Goal: Check status: Check status

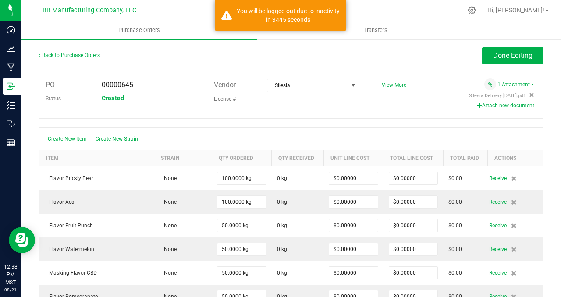
click at [300, 64] on div "Back to Purchase Orders Done Editing" at bounding box center [291, 59] width 505 height 24
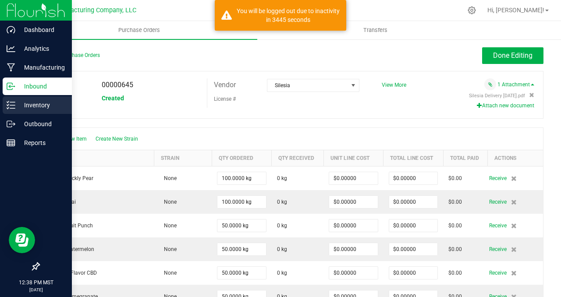
click at [35, 109] on p "Inventory" at bounding box center [41, 105] width 53 height 11
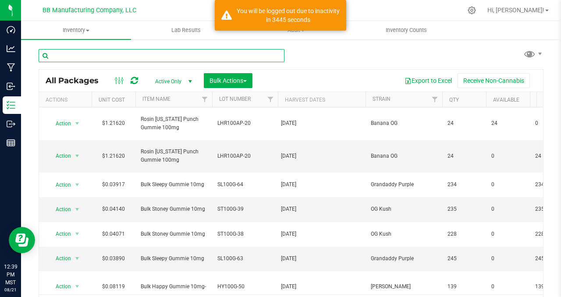
click at [63, 56] on input "text" at bounding box center [162, 55] width 246 height 13
type input "n"
click at [81, 57] on input "n" at bounding box center [162, 55] width 246 height 13
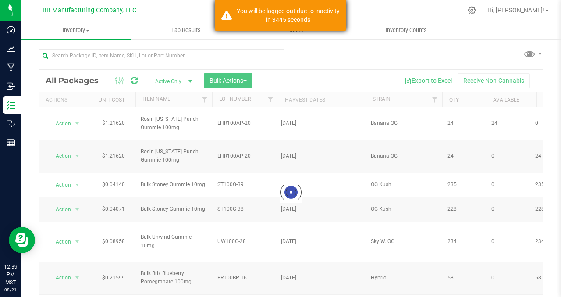
click at [246, 18] on div "You will be logged out due to inactivity in 3445 seconds" at bounding box center [288, 16] width 103 height 18
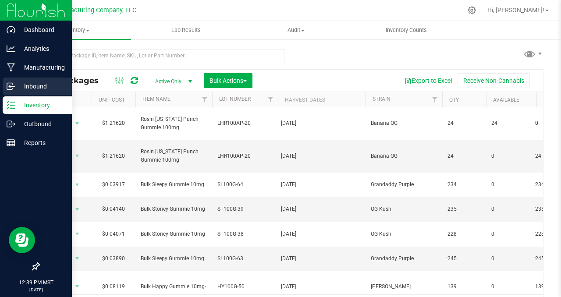
click at [35, 85] on p "Inbound" at bounding box center [41, 86] width 53 height 11
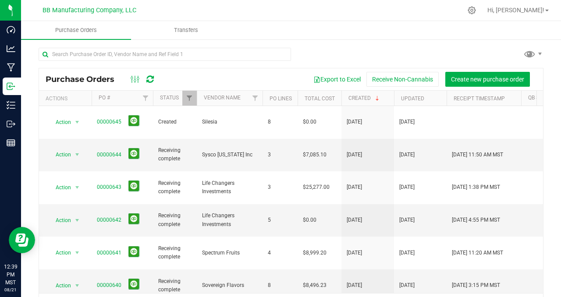
click at [333, 60] on div at bounding box center [291, 58] width 505 height 20
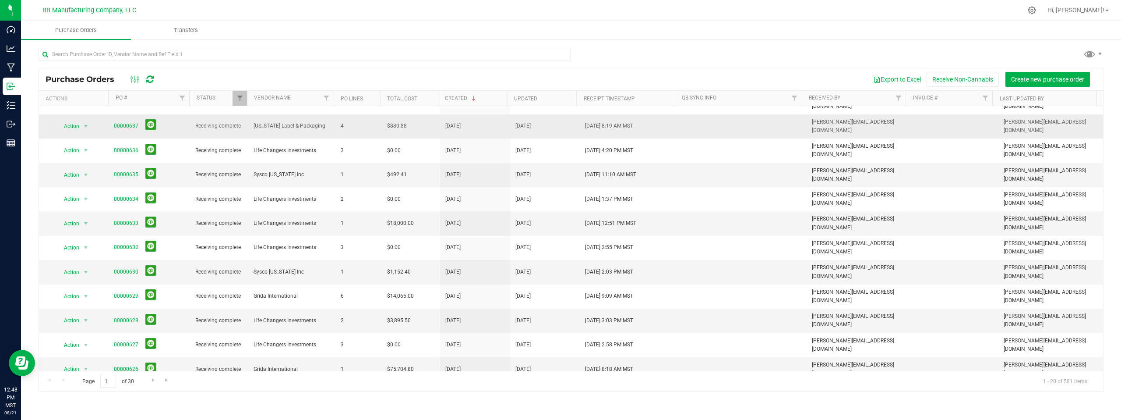
scroll to position [163, 0]
click at [85, 297] on span "select" at bounding box center [85, 367] width 7 height 7
drag, startPoint x: 85, startPoint y: 380, endPoint x: 85, endPoint y: 390, distance: 9.7
click at [85, 297] on ul "Close purchase order Edit purchase order PO audit log Re-order View purchase or…" at bounding box center [87, 358] width 60 height 76
click at [85, 297] on li "View purchase order" at bounding box center [87, 389] width 60 height 13
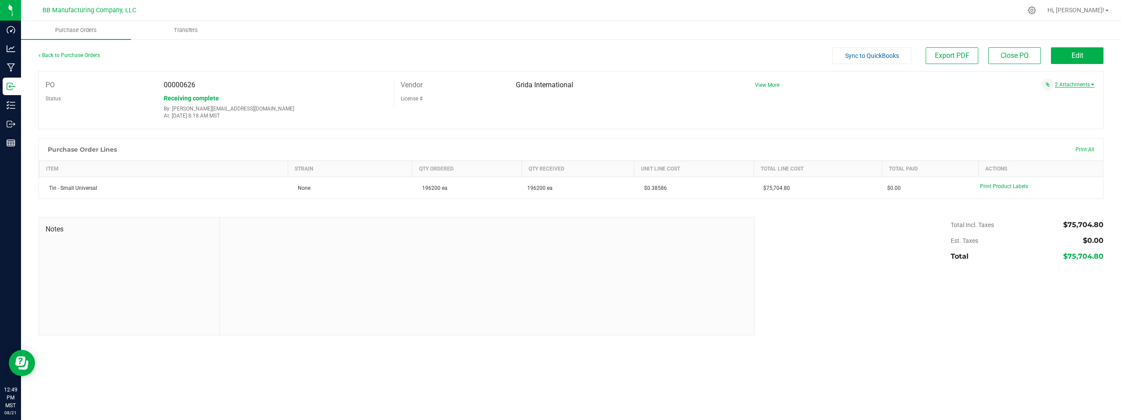
click at [560, 86] on link "2 Attachments" at bounding box center [1074, 84] width 39 height 6
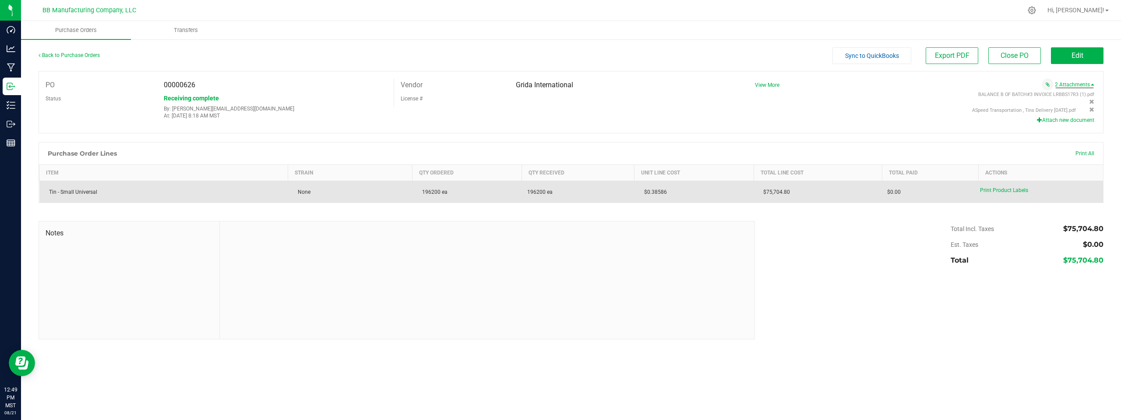
click at [560, 194] on div "Print Product Labels" at bounding box center [1039, 190] width 118 height 8
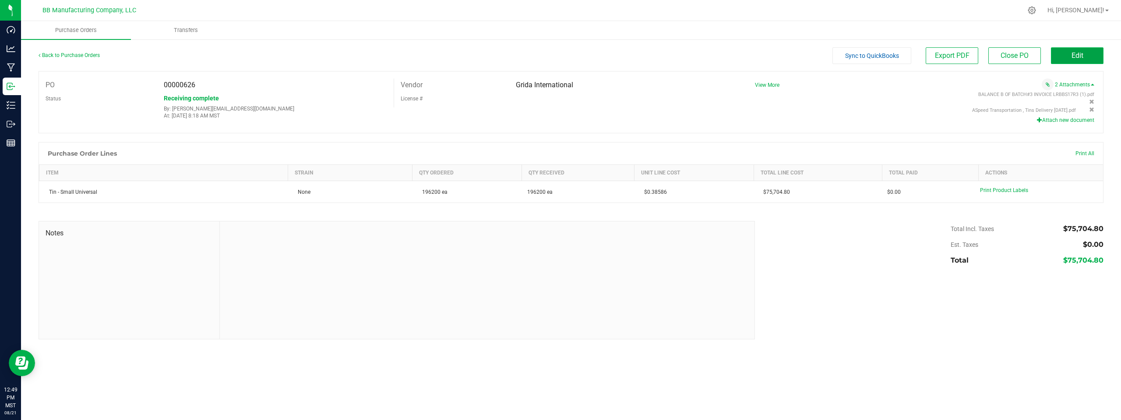
click at [560, 54] on span "Edit" at bounding box center [1078, 55] width 12 height 8
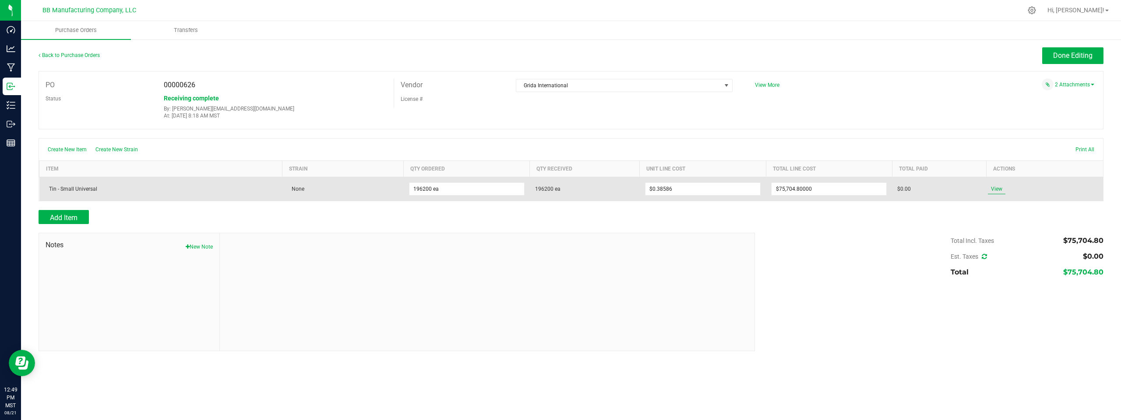
click at [560, 188] on span "View" at bounding box center [997, 189] width 18 height 11
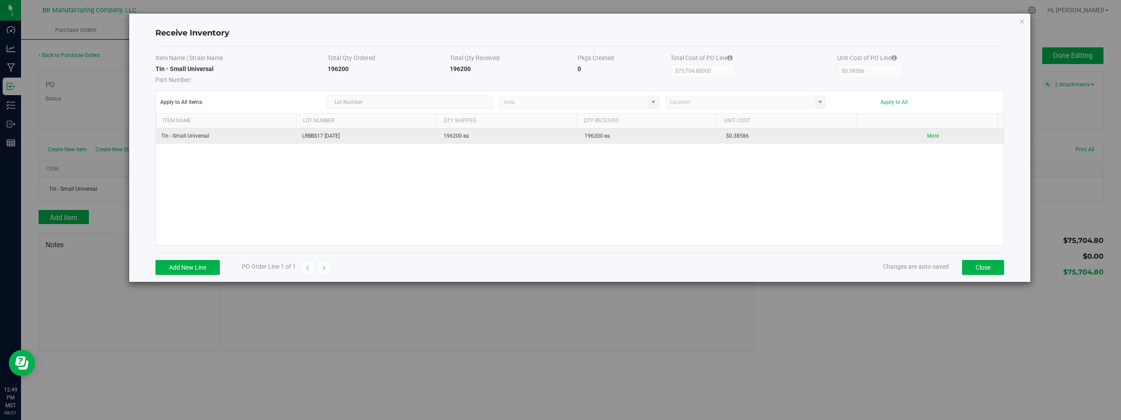
click at [246, 137] on td "Tin - Small Universal" at bounding box center [226, 135] width 141 height 15
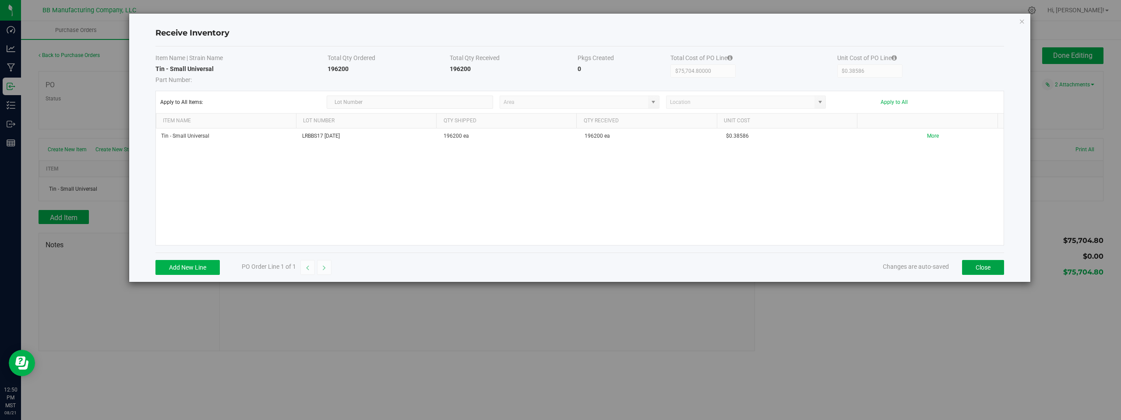
click at [560, 269] on button "Close" at bounding box center [983, 267] width 42 height 15
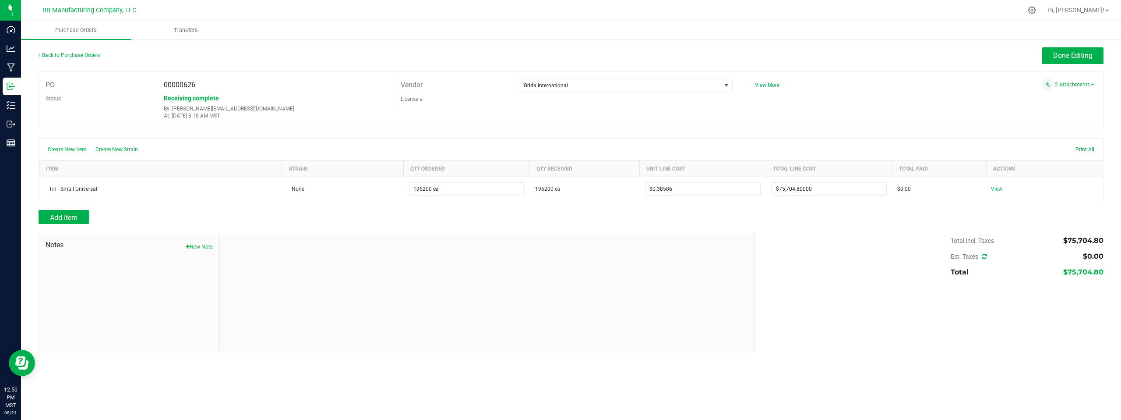
click at [560, 54] on div "Done Editing" at bounding box center [704, 55] width 799 height 17
click at [560, 55] on span "Done Editing" at bounding box center [1072, 55] width 39 height 8
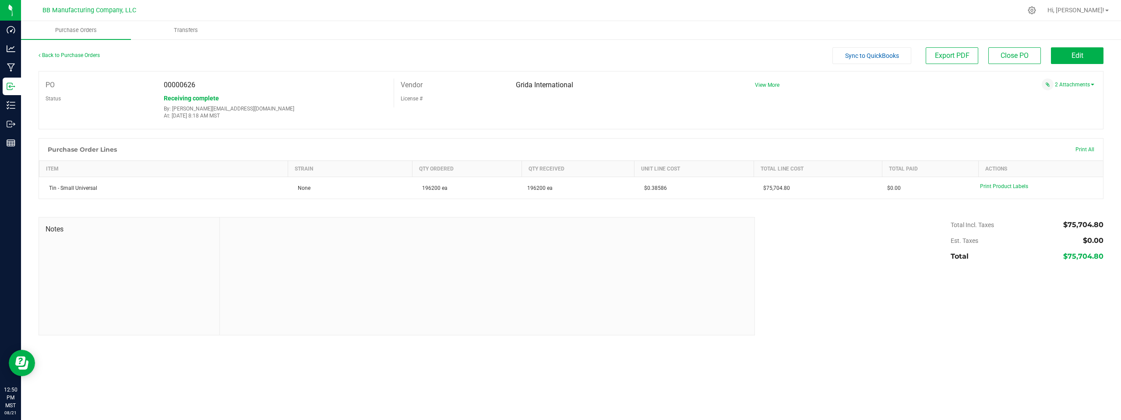
drag, startPoint x: 162, startPoint y: 117, endPoint x: 255, endPoint y: 123, distance: 93.1
click at [255, 123] on div "PO 00000626 Status Receiving complete By: [PERSON_NAME][EMAIL_ADDRESS][DOMAIN_N…" at bounding box center [571, 100] width 1065 height 58
click at [279, 102] on div "Receiving complete By: [PERSON_NAME][EMAIL_ADDRESS][DOMAIN_NAME] At: [DATE] 8:1…" at bounding box center [275, 106] width 237 height 28
click at [69, 56] on link "Back to Purchase Orders" at bounding box center [69, 55] width 61 height 6
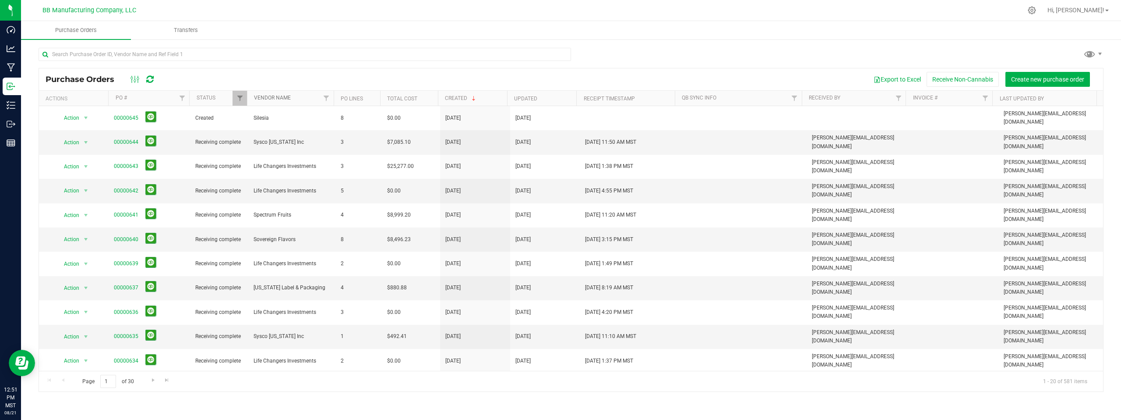
click at [281, 95] on link "Vendor Name" at bounding box center [272, 98] width 37 height 6
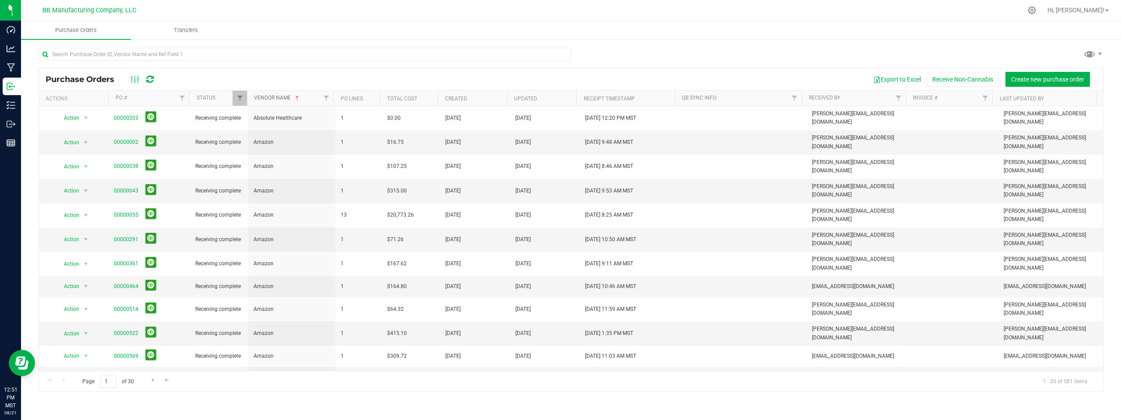
click at [281, 95] on link "Vendor Name" at bounding box center [277, 98] width 47 height 6
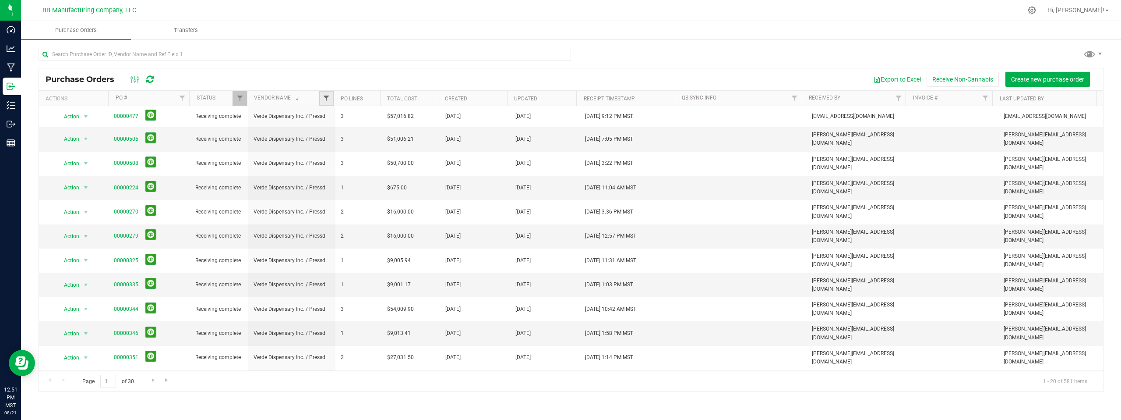
click at [325, 97] on span "Filter" at bounding box center [326, 98] width 7 height 7
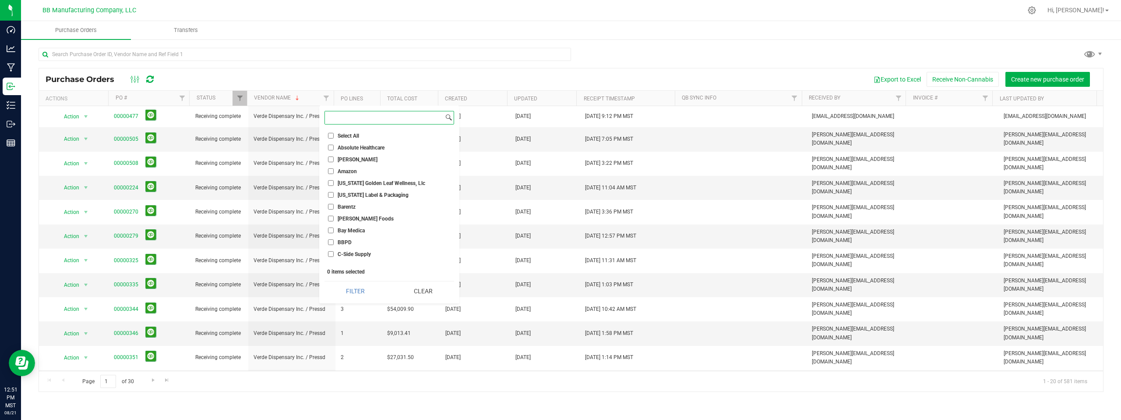
click at [340, 115] on input at bounding box center [384, 117] width 119 height 13
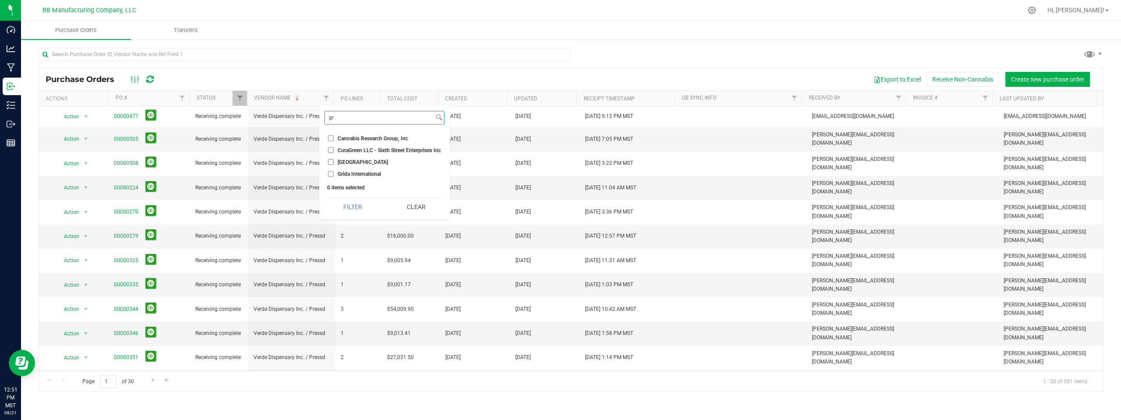
type input "gr"
click at [331, 174] on input "Grida International" at bounding box center [331, 174] width 6 height 6
checkbox input "true"
click at [353, 206] on button "Filter" at bounding box center [353, 206] width 57 height 19
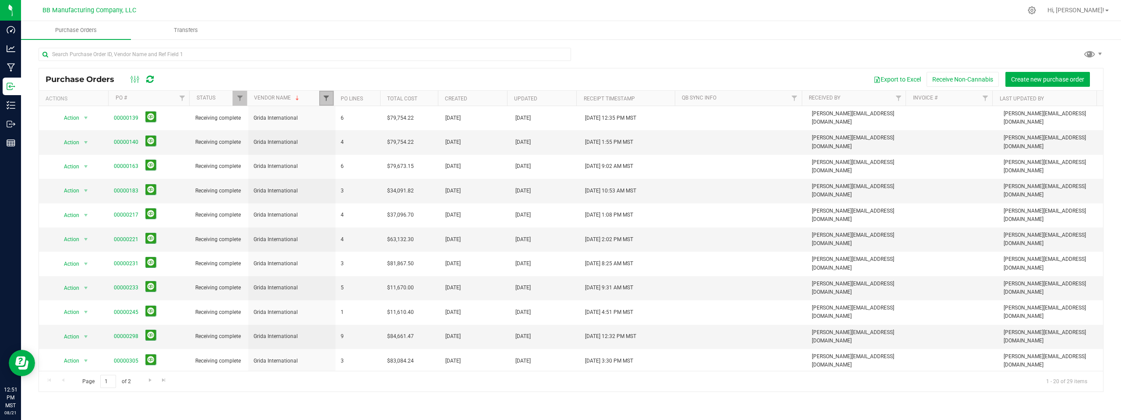
click at [327, 99] on span "Filter" at bounding box center [326, 98] width 7 height 7
click at [406, 207] on button "Clear" at bounding box center [416, 206] width 57 height 19
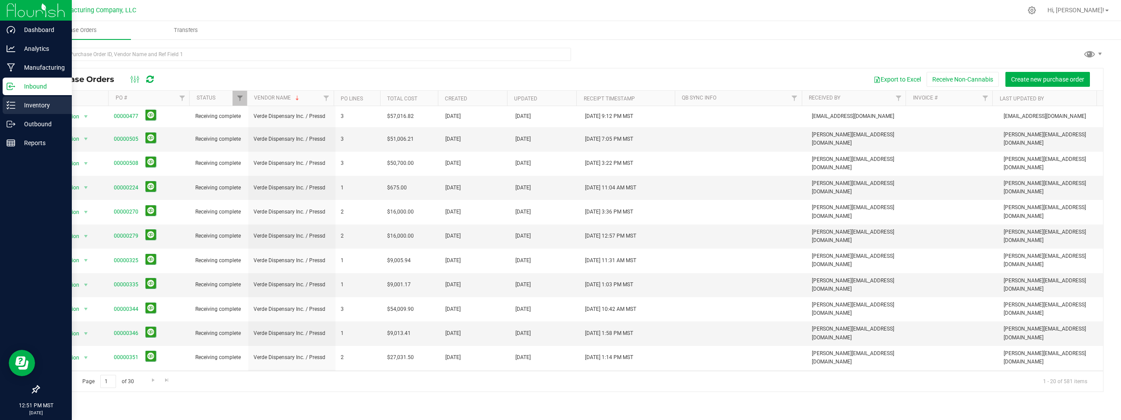
click at [29, 106] on p "Inventory" at bounding box center [41, 105] width 53 height 11
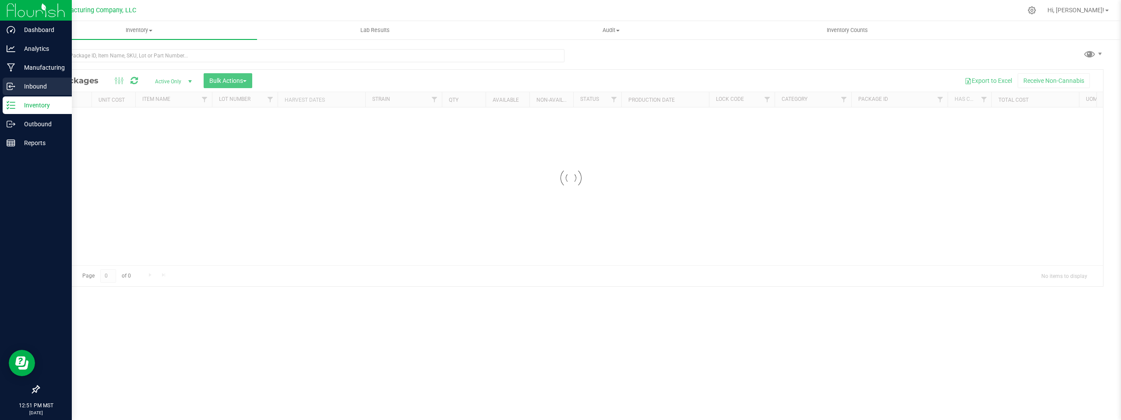
click at [42, 81] on p "Inbound" at bounding box center [41, 86] width 53 height 11
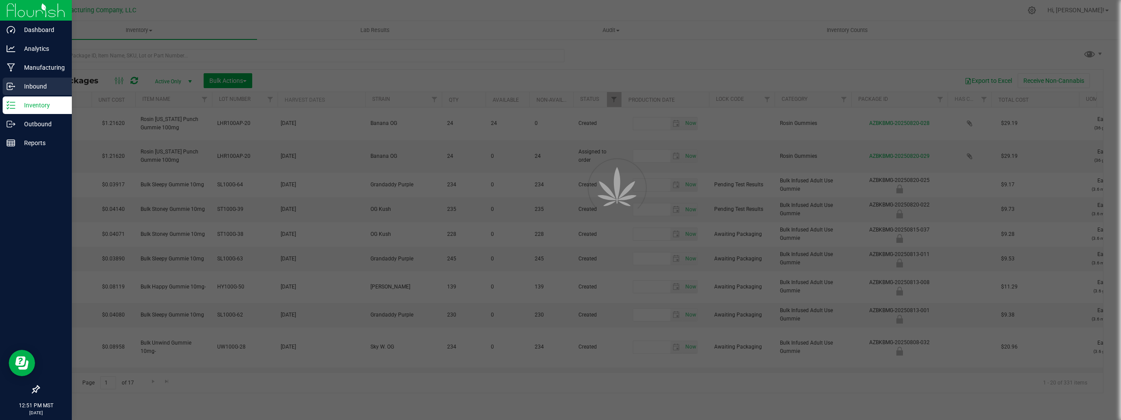
type input "[DATE]"
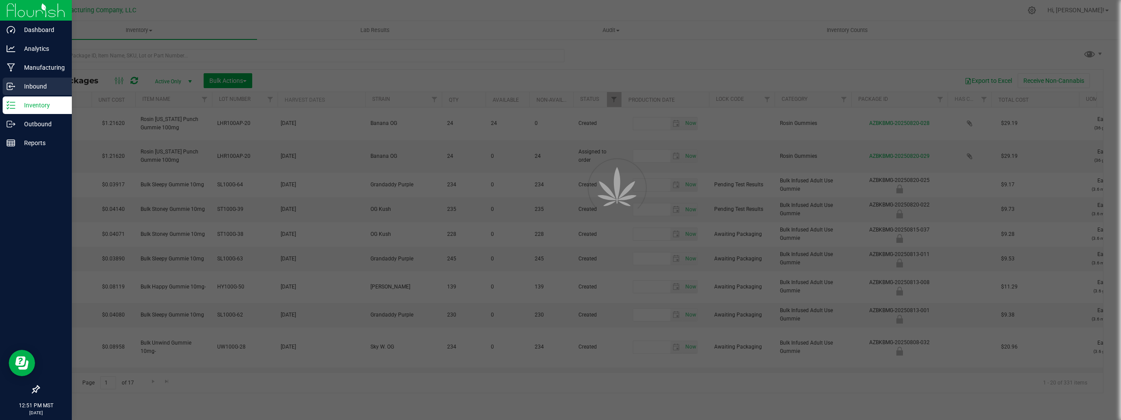
type input "[DATE]"
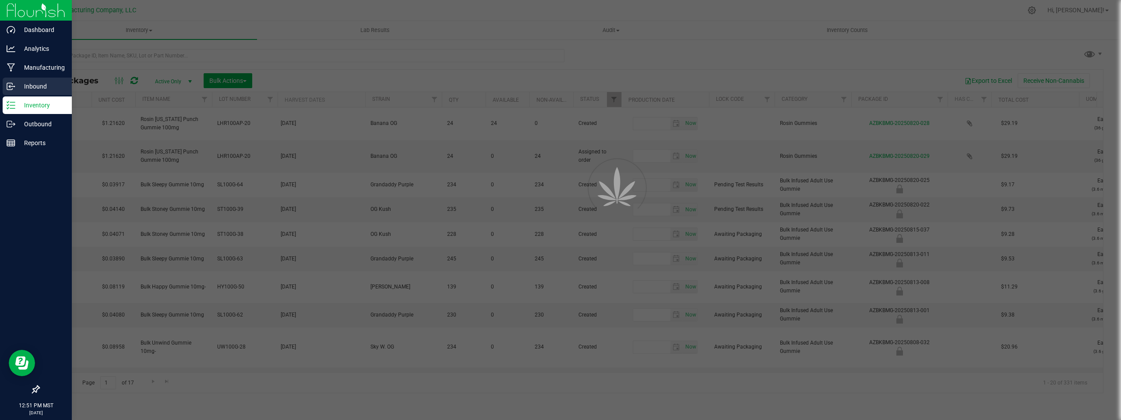
type input "[DATE]"
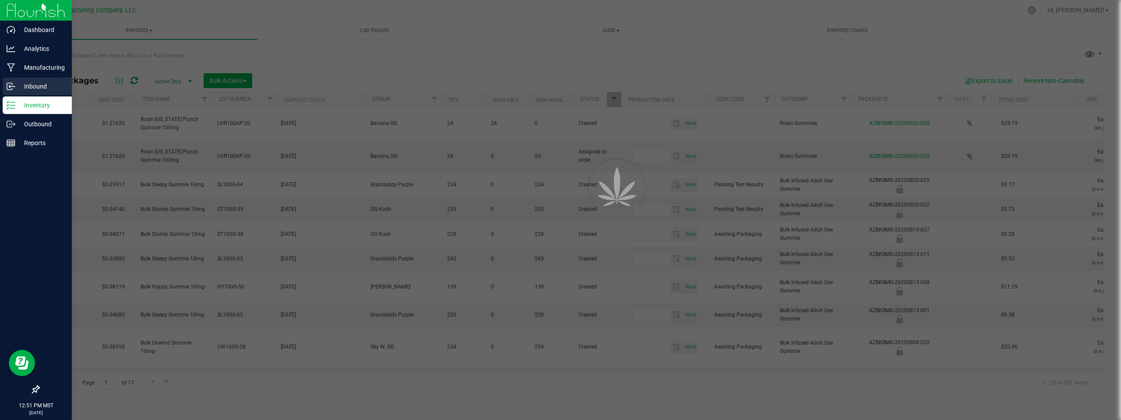
type input "[DATE]"
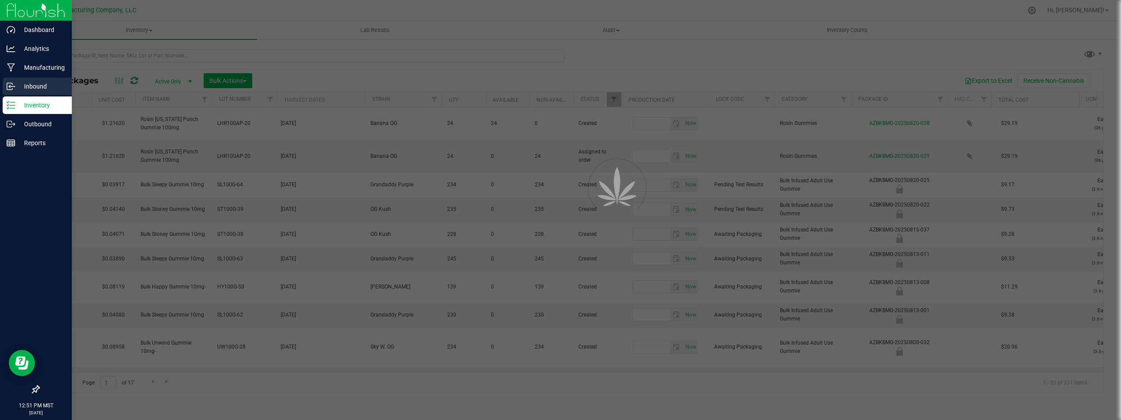
type input "[DATE]"
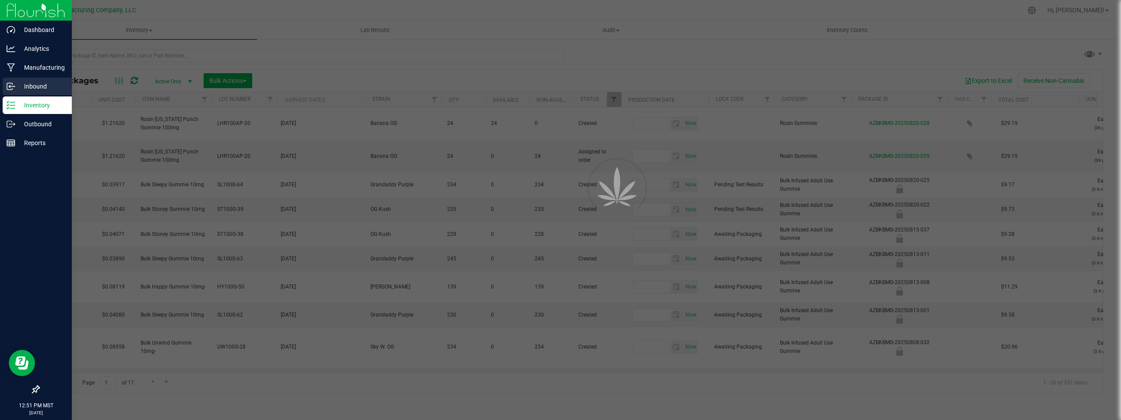
type input "[DATE]"
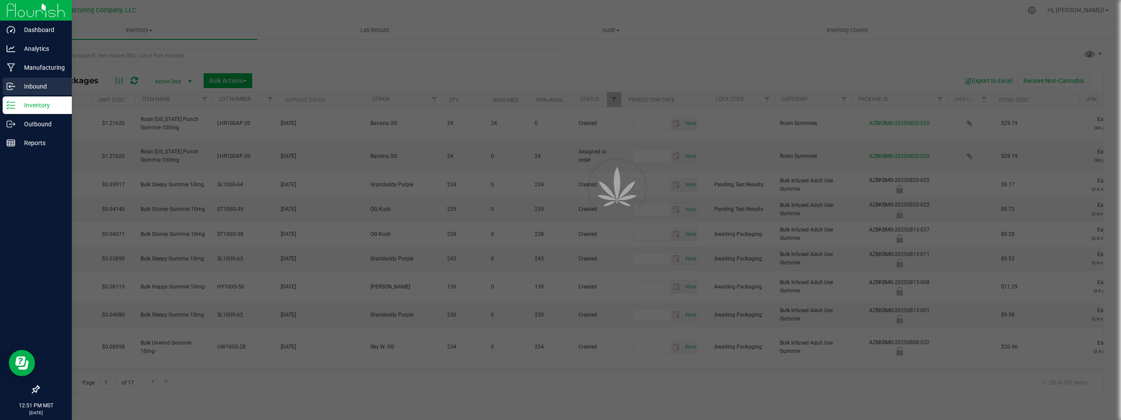
type input "[DATE]"
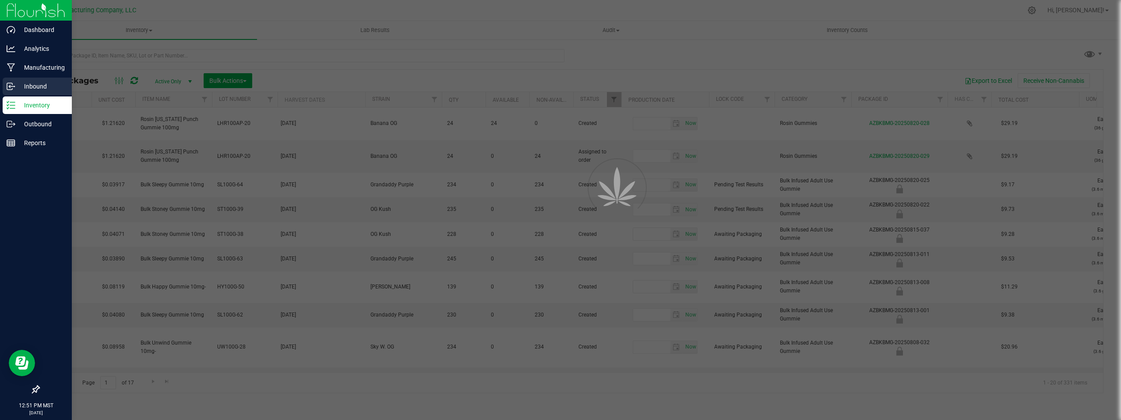
type input "[DATE]"
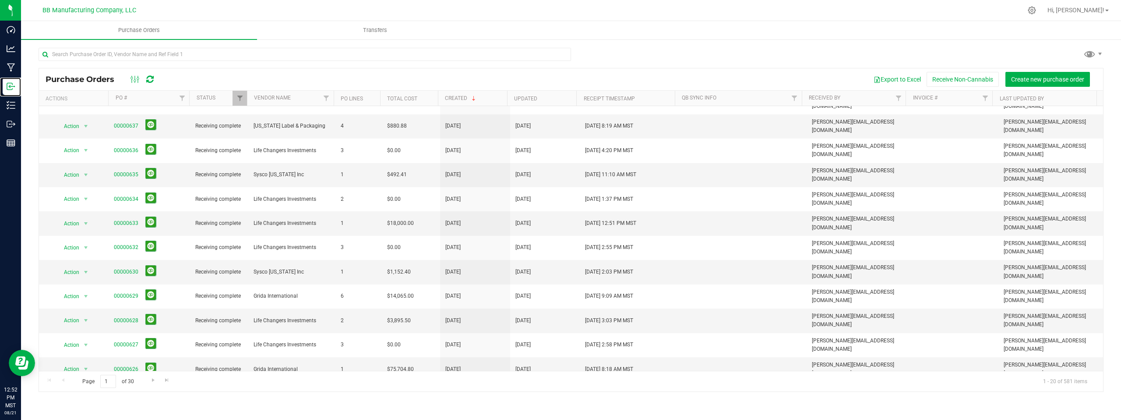
scroll to position [163, 0]
click at [326, 100] on span "Filter" at bounding box center [326, 98] width 7 height 7
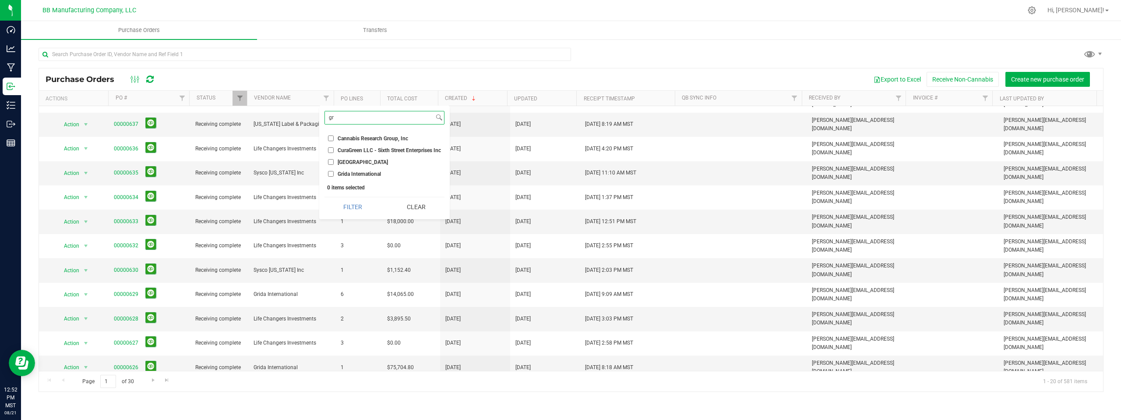
type input "gr"
click at [332, 174] on input "Grida International" at bounding box center [331, 174] width 6 height 6
checkbox input "true"
click at [365, 211] on button "Filter" at bounding box center [353, 206] width 57 height 19
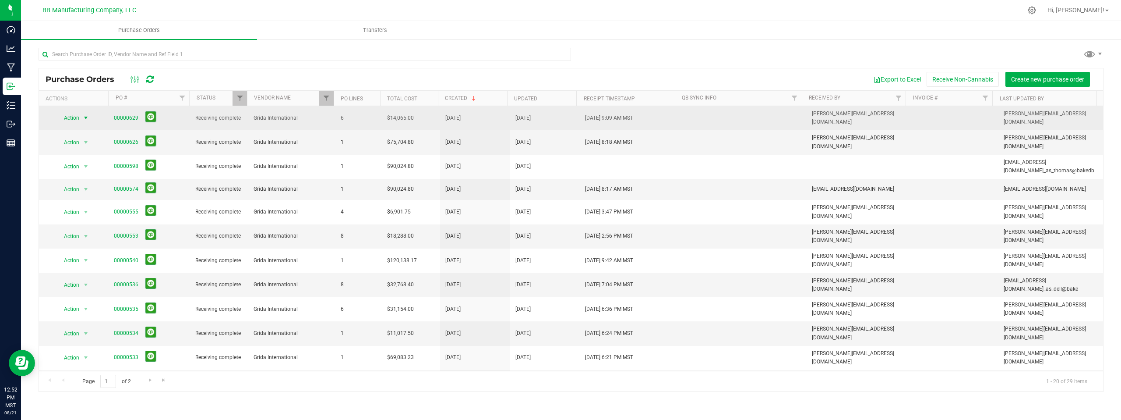
click at [86, 115] on span "select" at bounding box center [85, 117] width 7 height 7
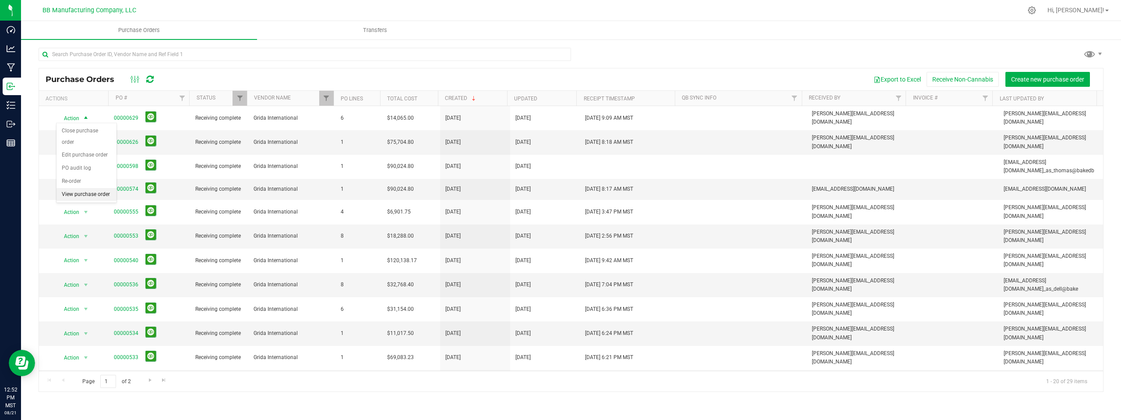
click at [90, 195] on li "View purchase order" at bounding box center [87, 194] width 60 height 13
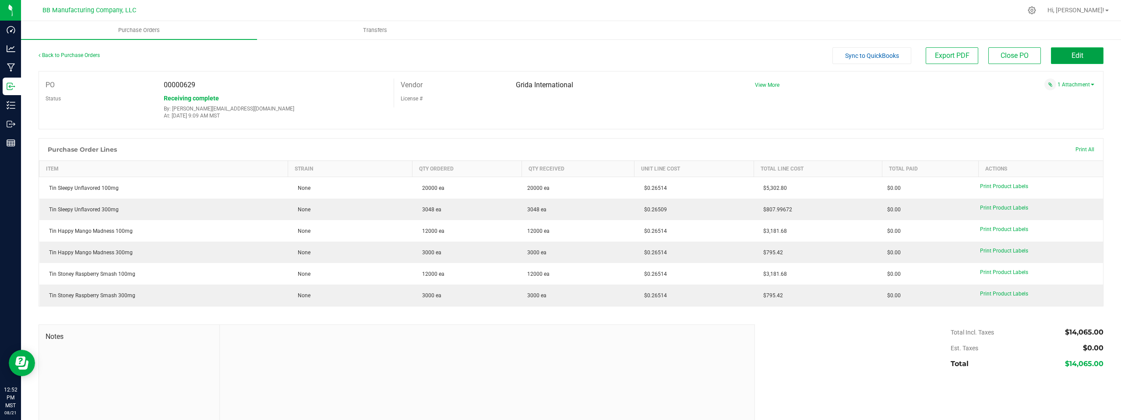
click at [560, 59] on span "Edit" at bounding box center [1078, 55] width 12 height 8
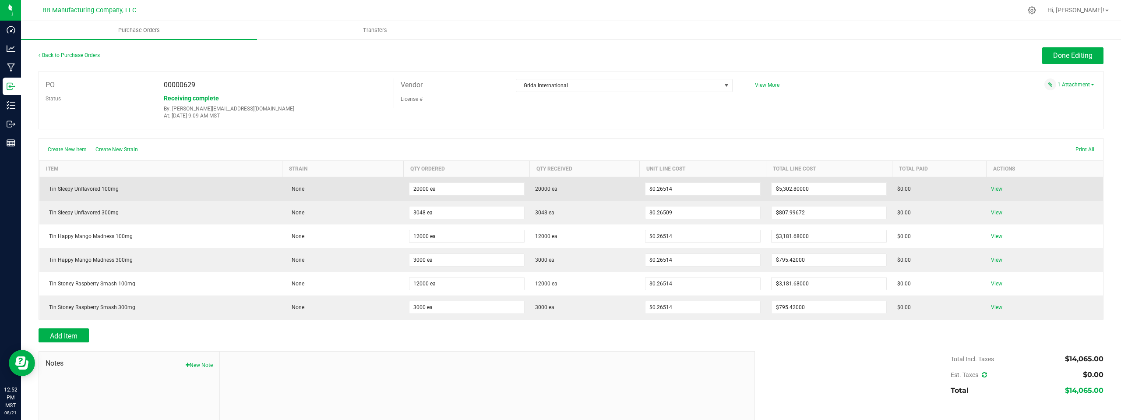
click at [560, 189] on span "View" at bounding box center [997, 189] width 18 height 11
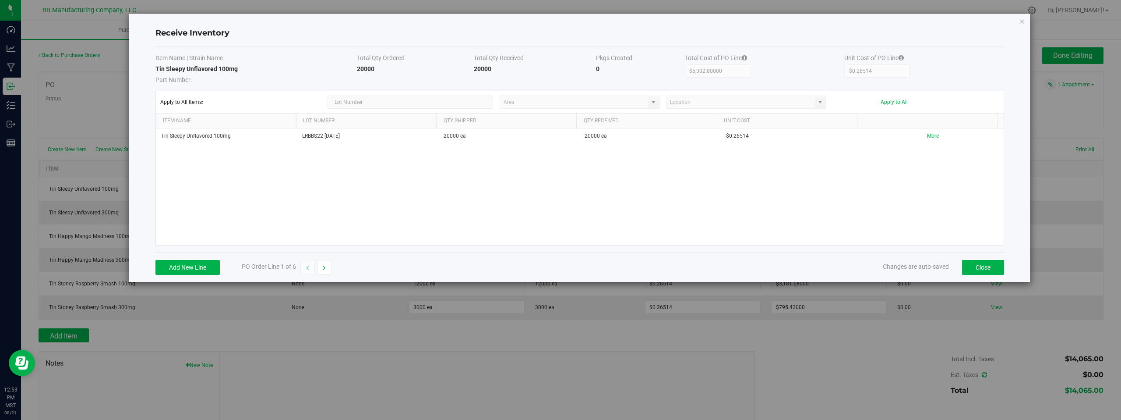
click at [424, 175] on div "Tin Sleepy Unflavored 100mg LRBBS22 [DATE] 20000 ea 20000 ea $0.26514 More" at bounding box center [580, 186] width 848 height 117
click at [560, 268] on button "Close" at bounding box center [983, 267] width 42 height 15
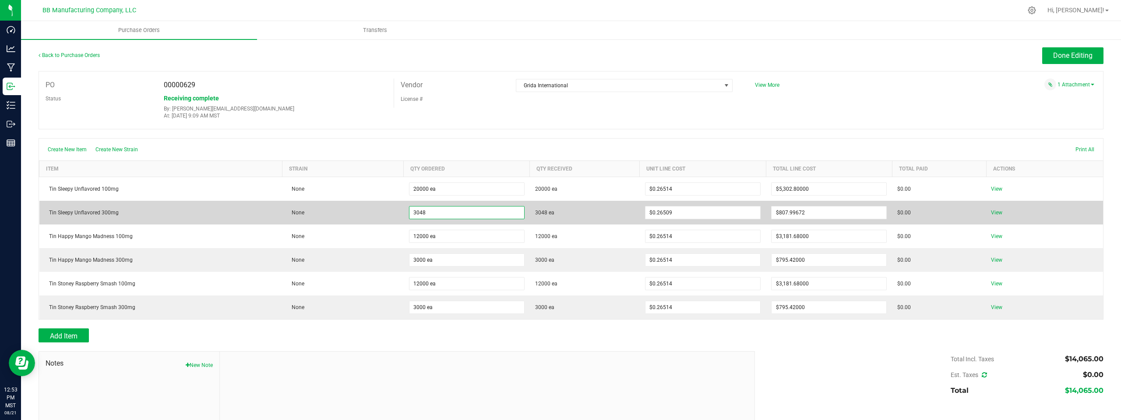
click at [440, 210] on input "3048" at bounding box center [467, 212] width 115 height 12
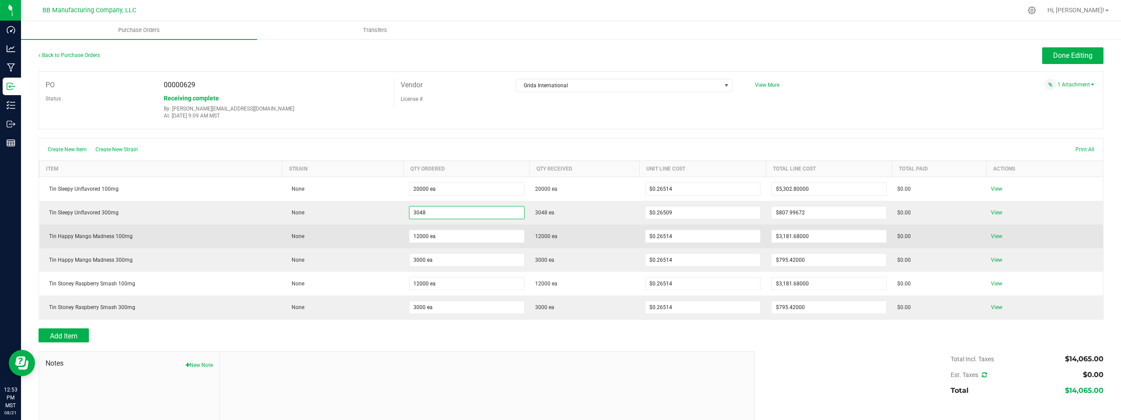
type input "3048 ea"
type input "$807.99432"
click at [372, 237] on td "None" at bounding box center [342, 236] width 121 height 24
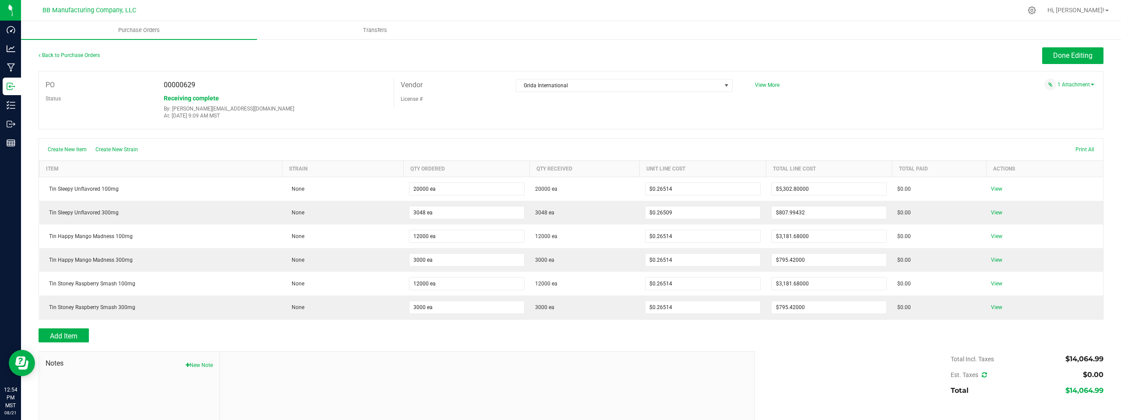
click at [131, 85] on div "PO" at bounding box center [98, 84] width 118 height 13
click at [79, 55] on link "Back to Purchase Orders" at bounding box center [69, 55] width 61 height 6
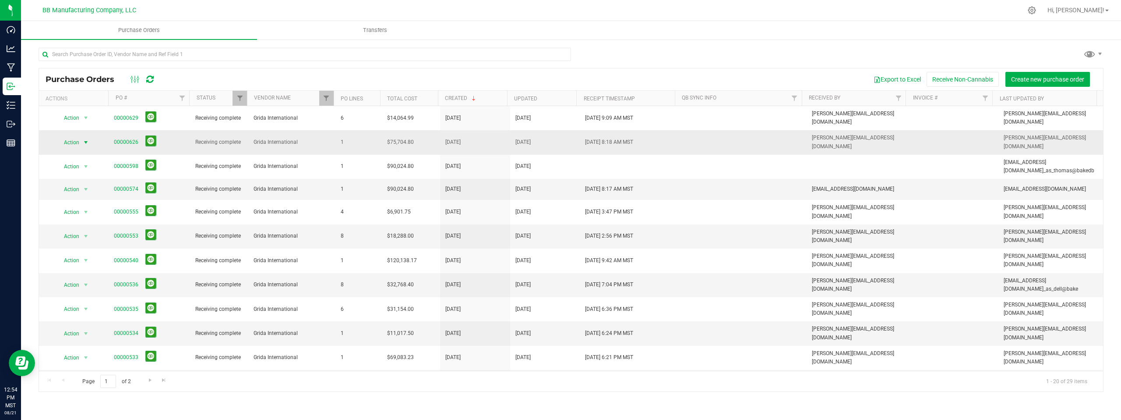
click at [84, 139] on span "select" at bounding box center [85, 142] width 7 height 7
click at [85, 216] on li "View purchase order" at bounding box center [87, 215] width 60 height 13
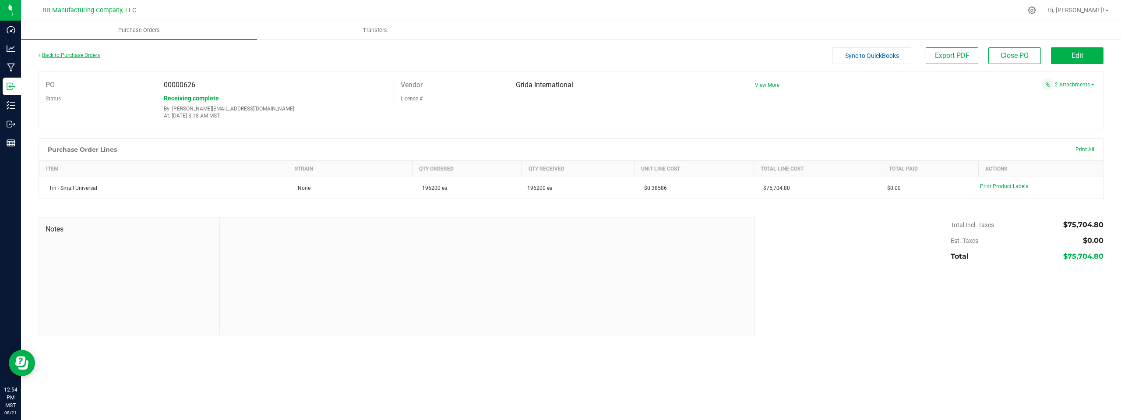
click at [76, 53] on link "Back to Purchase Orders" at bounding box center [69, 55] width 61 height 6
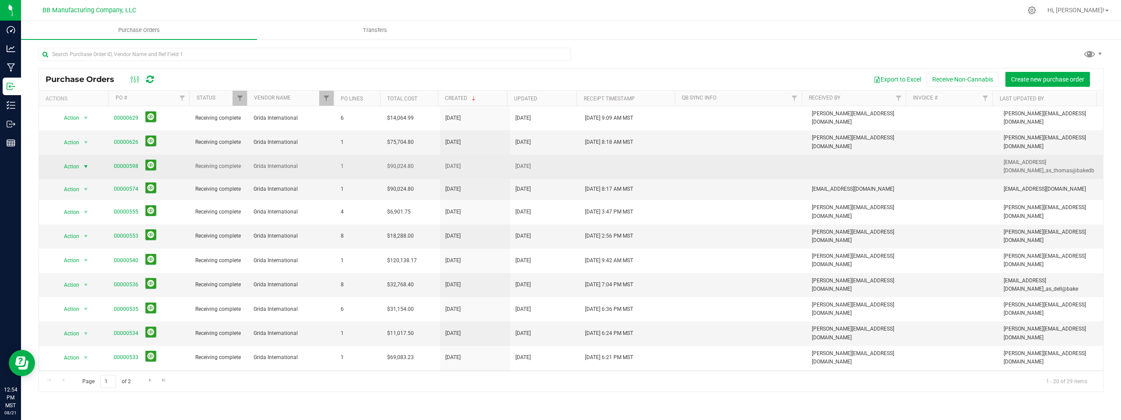
click at [85, 163] on span "select" at bounding box center [85, 166] width 7 height 7
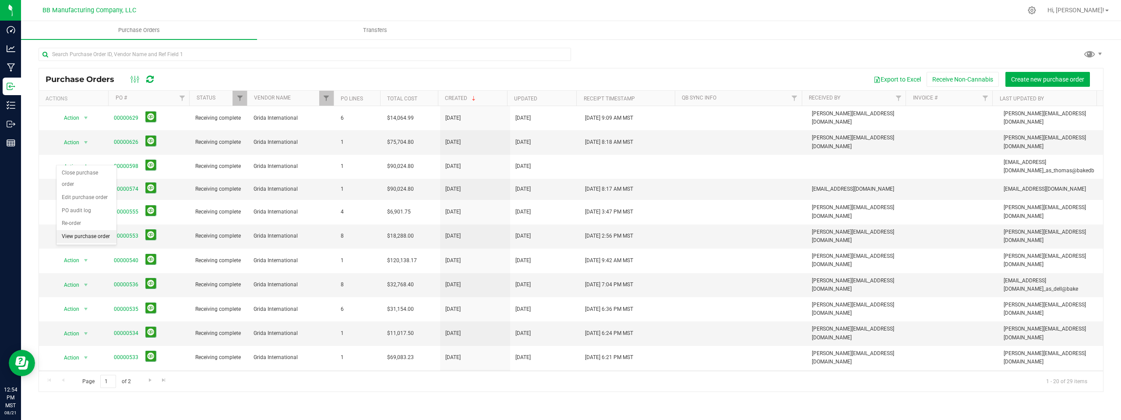
click at [81, 237] on li "View purchase order" at bounding box center [87, 236] width 60 height 13
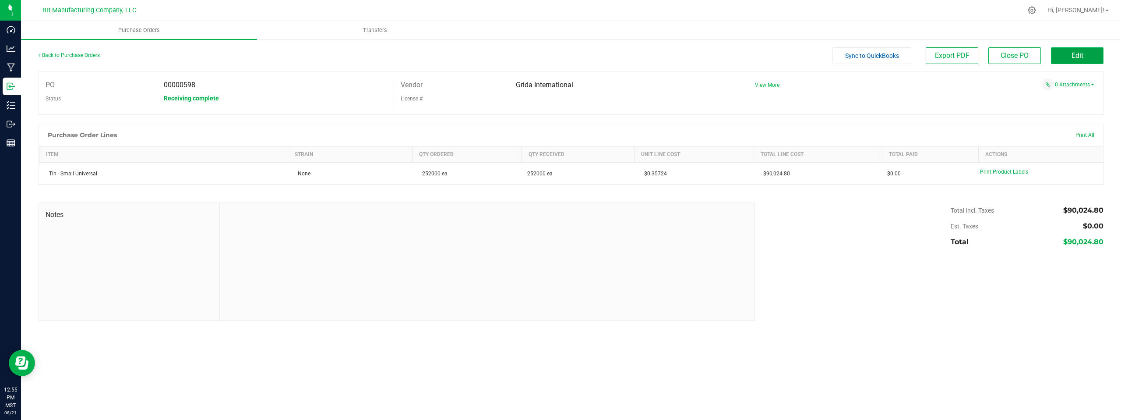
click at [560, 57] on span "Edit" at bounding box center [1078, 55] width 12 height 8
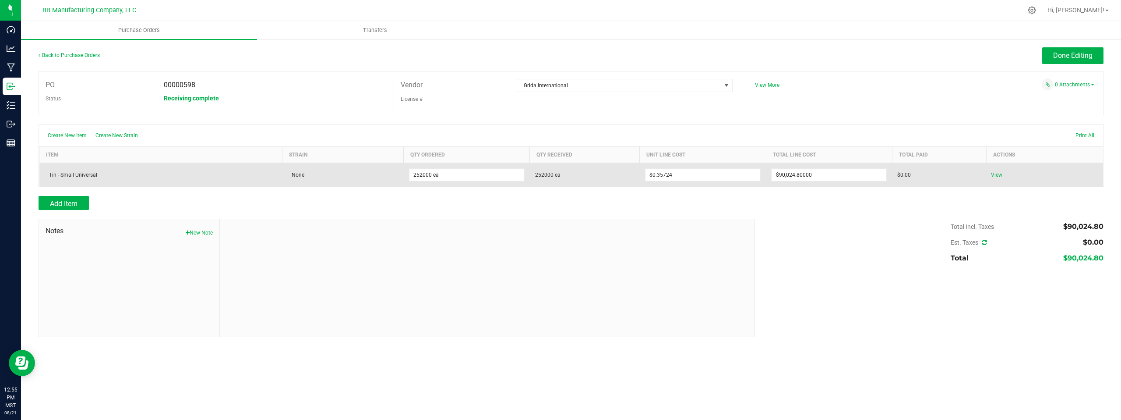
click at [560, 176] on span "View" at bounding box center [997, 175] width 18 height 11
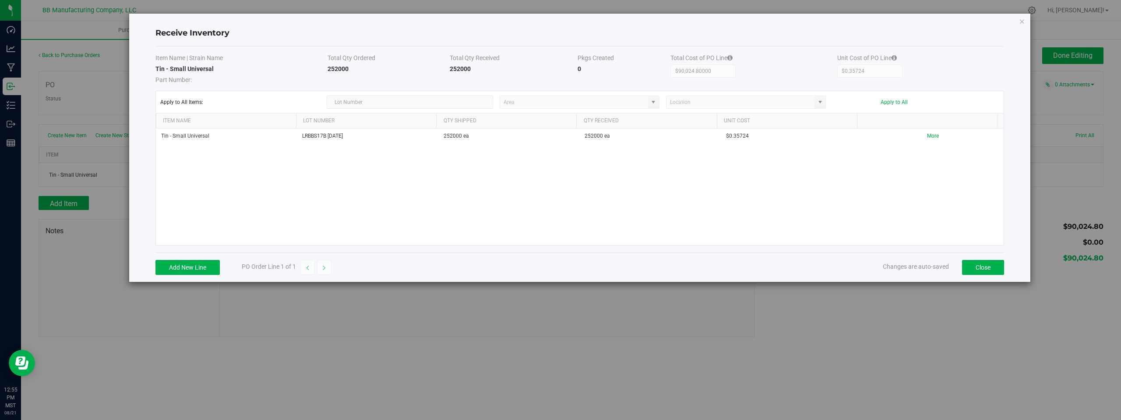
click at [514, 172] on div "Tin - Small Universal LRBBS17B [DATE] 252000 ea 252000 ea $0.35724 More" at bounding box center [580, 186] width 848 height 117
click at [560, 266] on button "Close" at bounding box center [983, 267] width 42 height 15
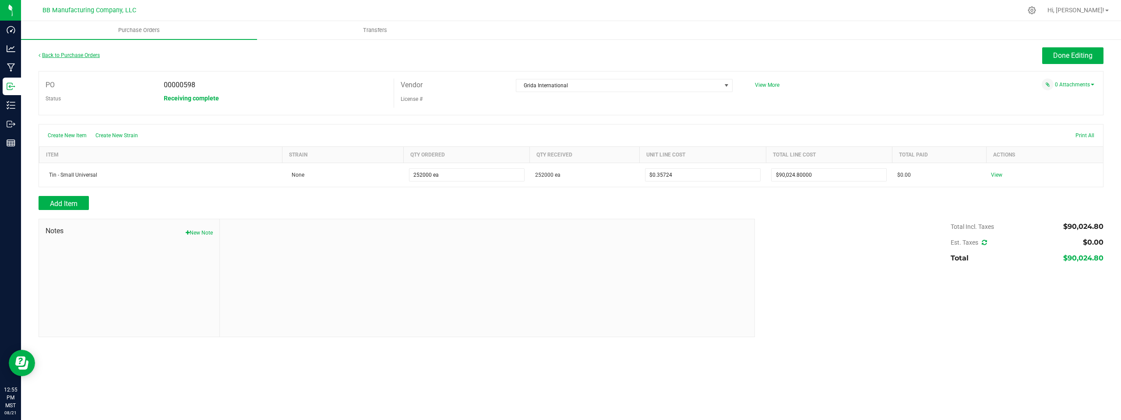
click at [72, 54] on link "Back to Purchase Orders" at bounding box center [69, 55] width 61 height 6
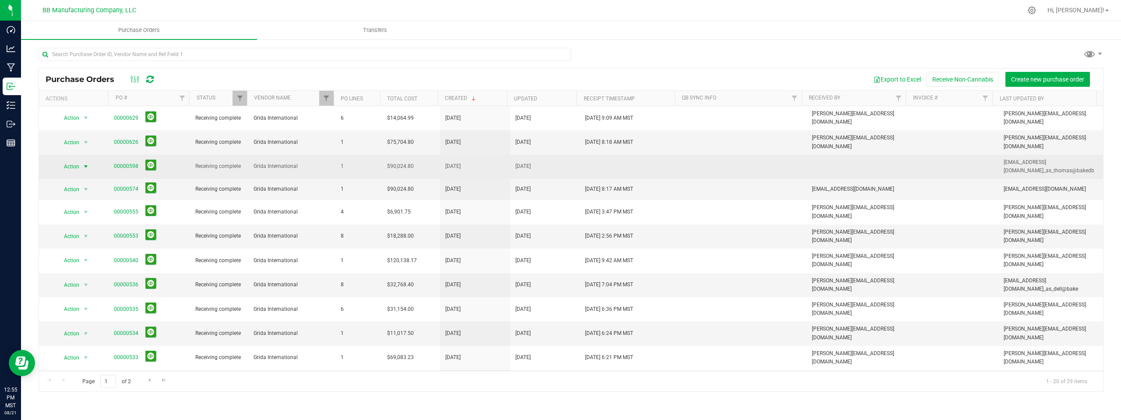
click at [85, 163] on span "select" at bounding box center [85, 166] width 7 height 7
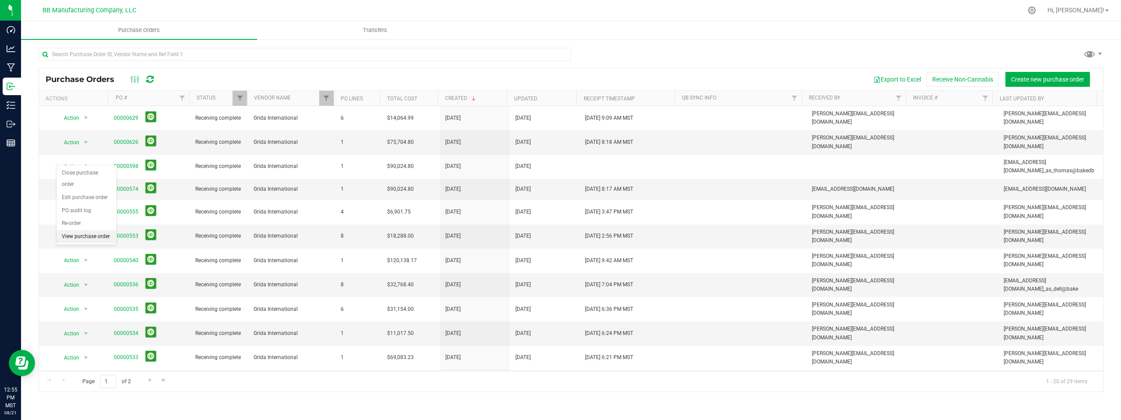
click at [99, 235] on li "View purchase order" at bounding box center [87, 236] width 60 height 13
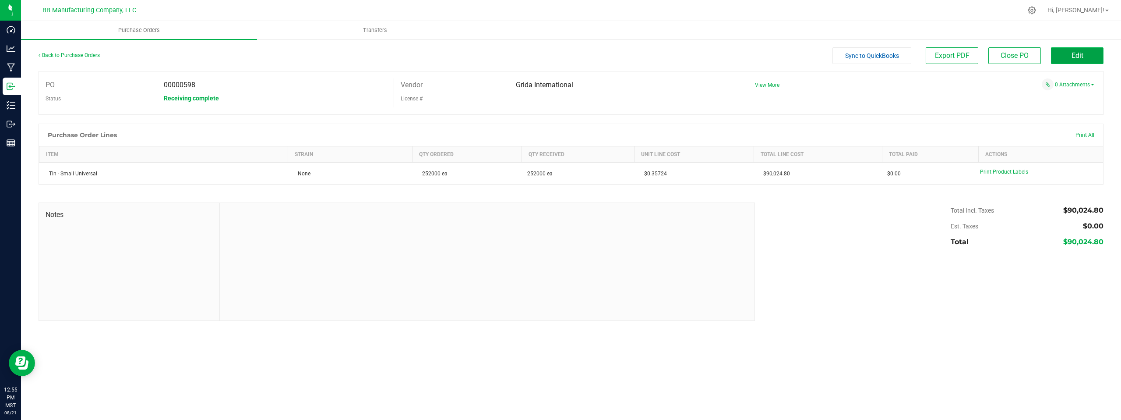
click at [560, 55] on span "Edit" at bounding box center [1078, 55] width 12 height 8
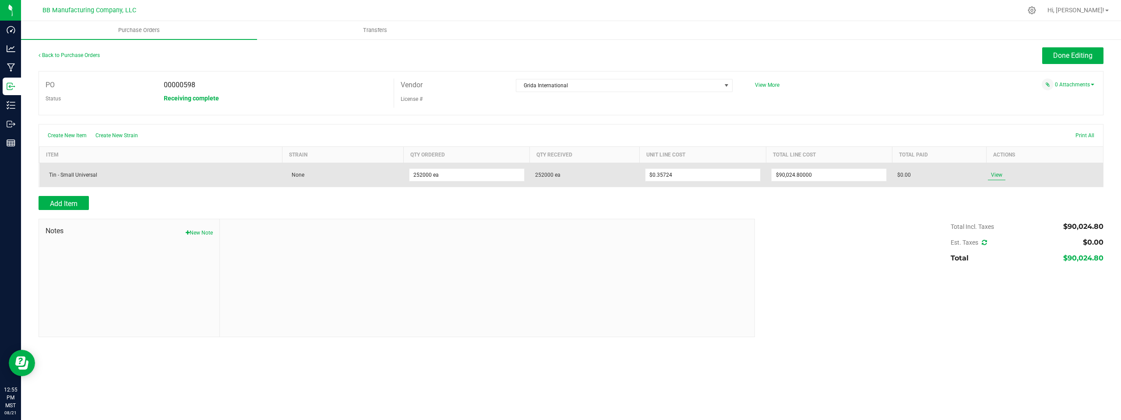
click at [560, 175] on span "View" at bounding box center [997, 175] width 18 height 11
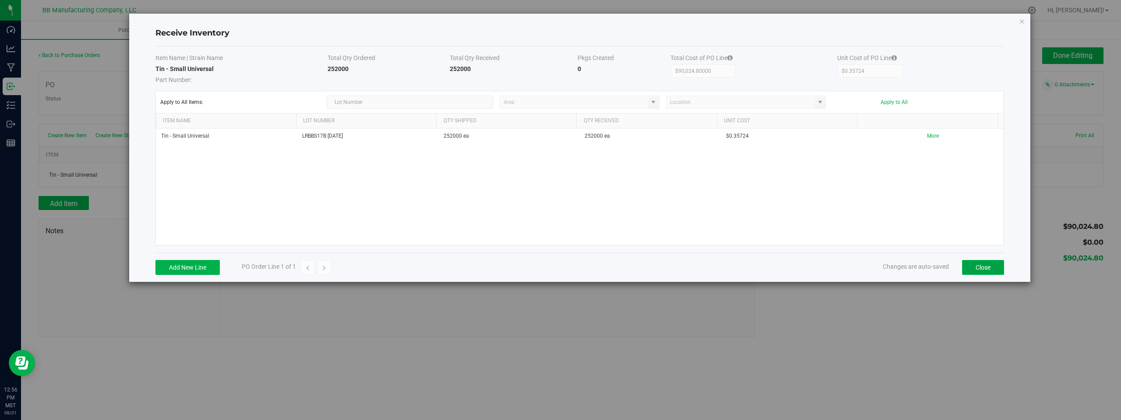
click at [560, 268] on button "Close" at bounding box center [983, 267] width 42 height 15
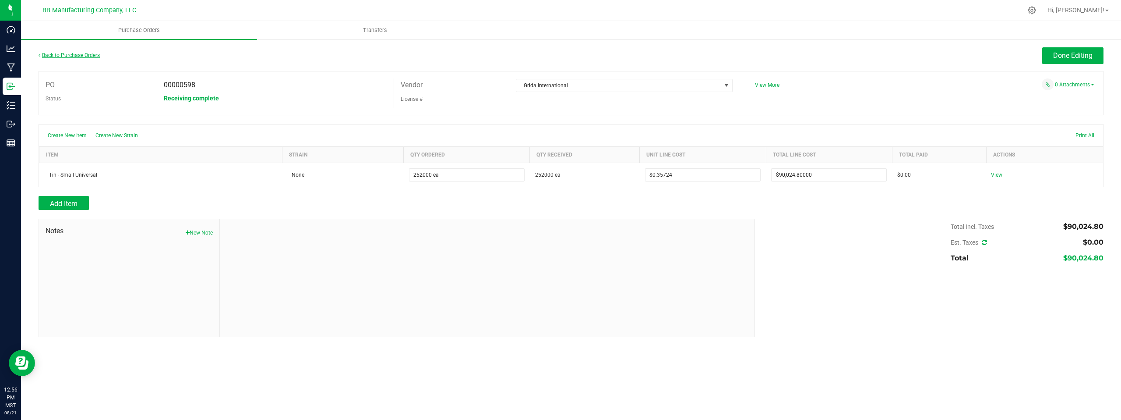
click at [66, 56] on link "Back to Purchase Orders" at bounding box center [69, 55] width 61 height 6
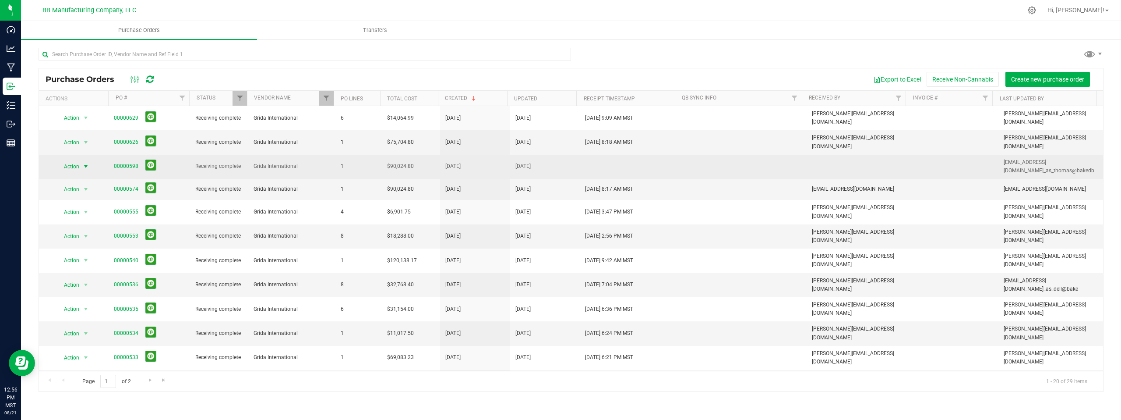
click at [86, 163] on span "select" at bounding box center [85, 166] width 7 height 7
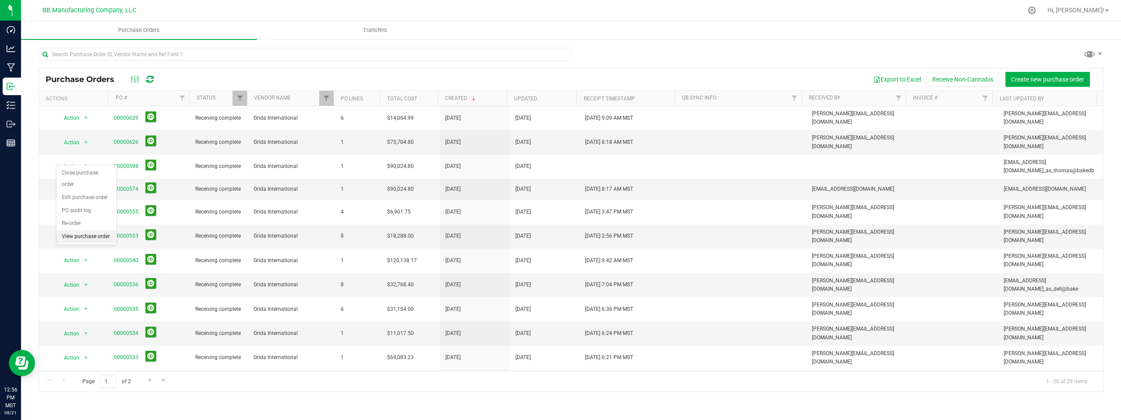
click at [85, 238] on li "View purchase order" at bounding box center [87, 236] width 60 height 13
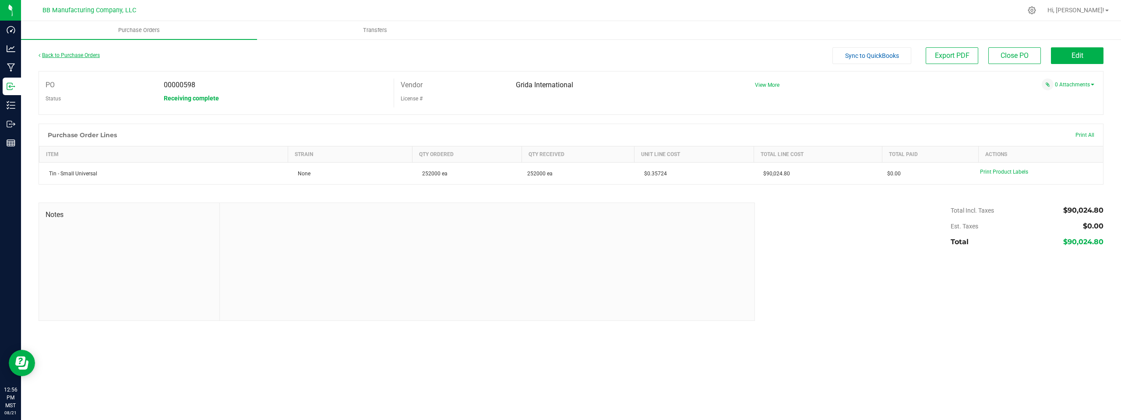
click at [74, 57] on link "Back to Purchase Orders" at bounding box center [69, 55] width 61 height 6
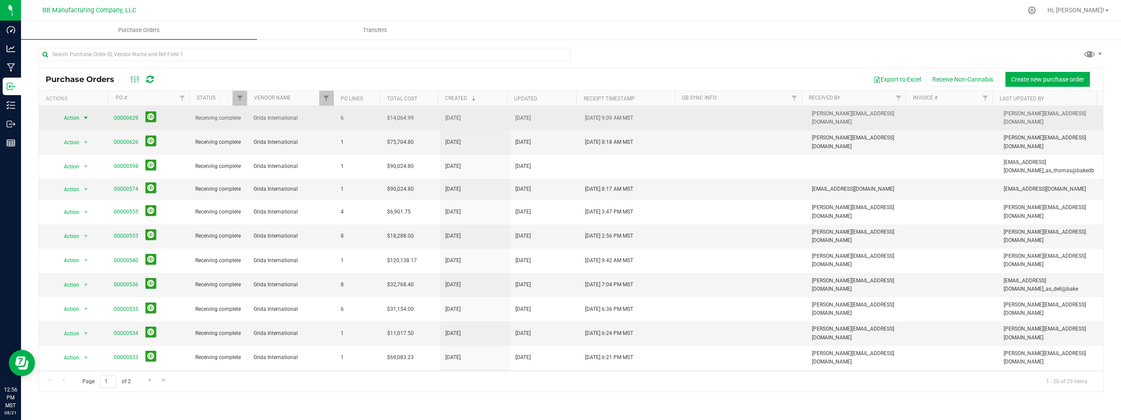
click at [86, 116] on span "select" at bounding box center [85, 117] width 7 height 7
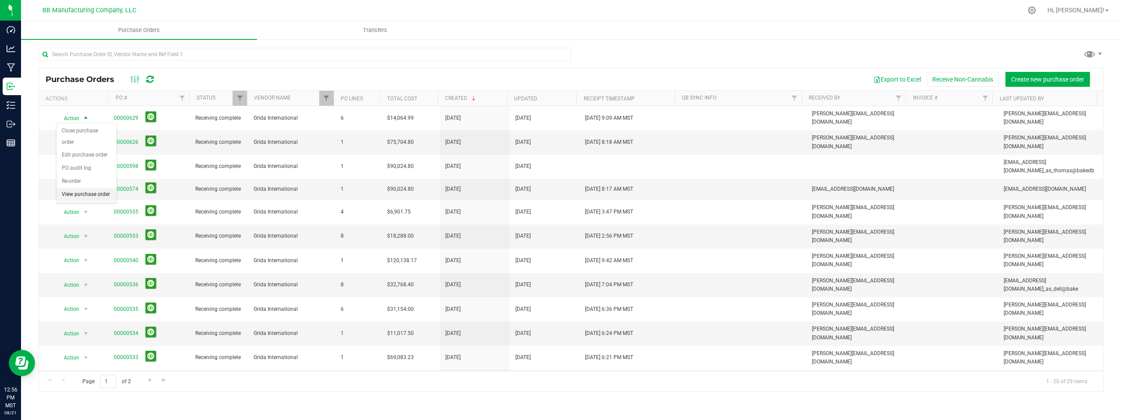
click at [86, 194] on li "View purchase order" at bounding box center [87, 194] width 60 height 13
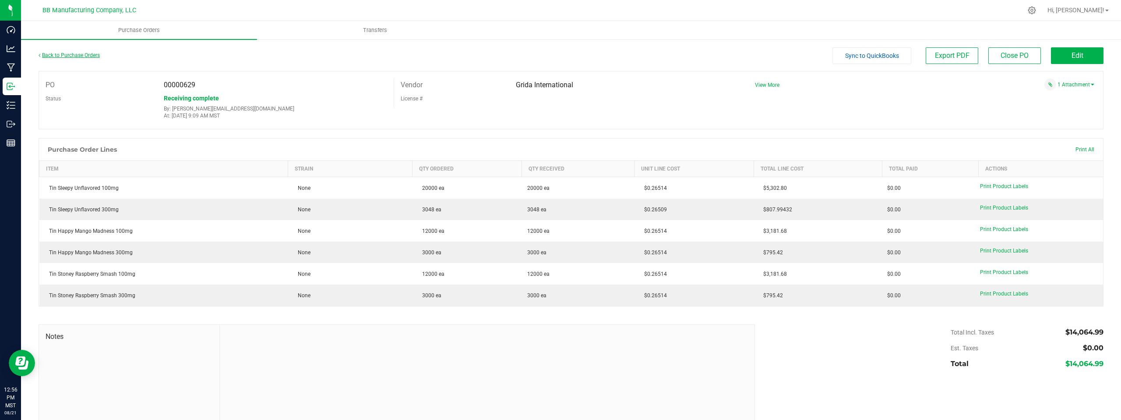
click at [73, 55] on link "Back to Purchase Orders" at bounding box center [69, 55] width 61 height 6
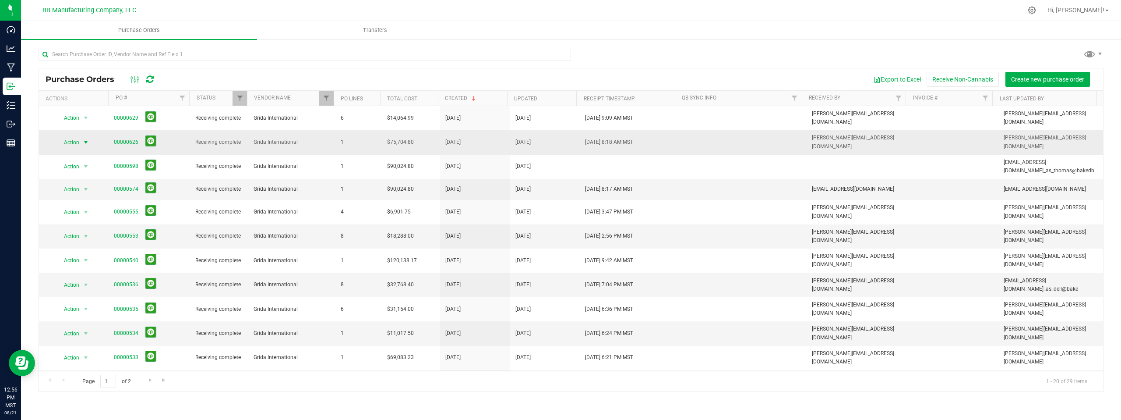
click at [85, 139] on span "select" at bounding box center [85, 142] width 7 height 7
click at [99, 215] on li "View purchase order" at bounding box center [87, 215] width 60 height 13
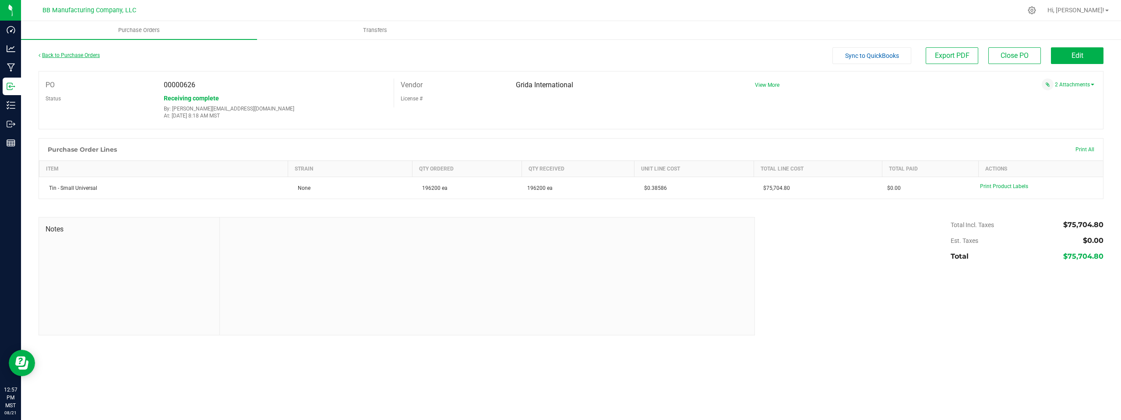
click at [67, 57] on link "Back to Purchase Orders" at bounding box center [69, 55] width 61 height 6
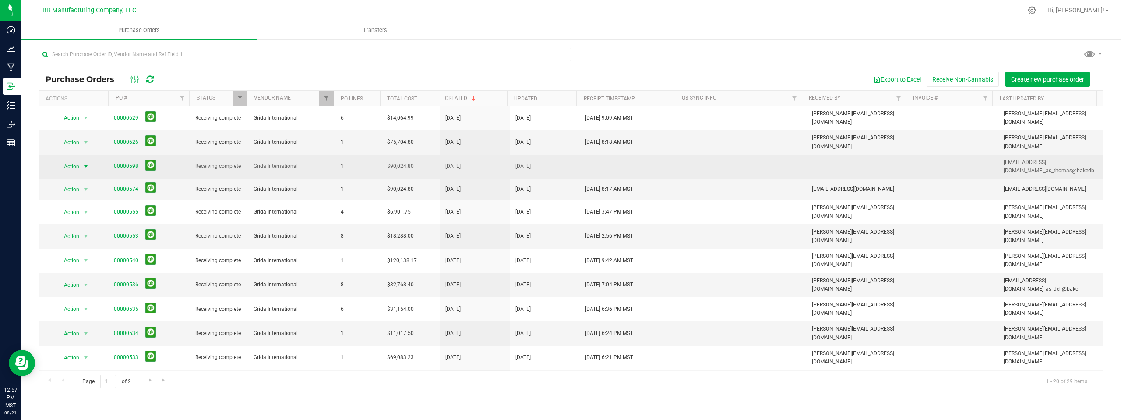
click at [88, 163] on span "select" at bounding box center [85, 166] width 7 height 7
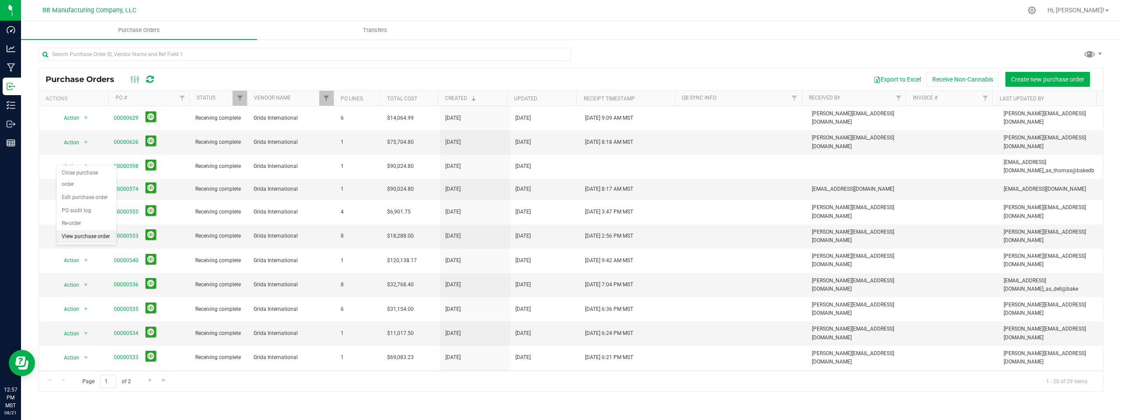
click at [82, 236] on li "View purchase order" at bounding box center [87, 236] width 60 height 13
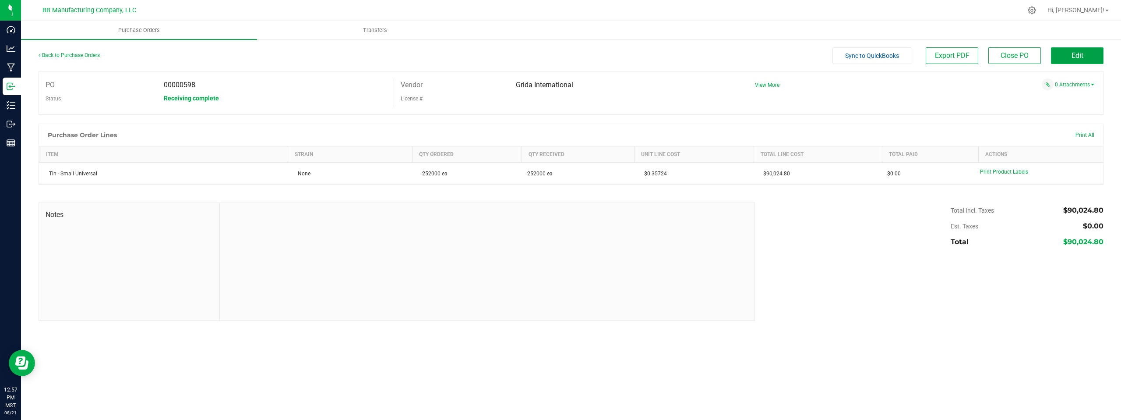
click at [560, 54] on span "Edit" at bounding box center [1078, 55] width 12 height 8
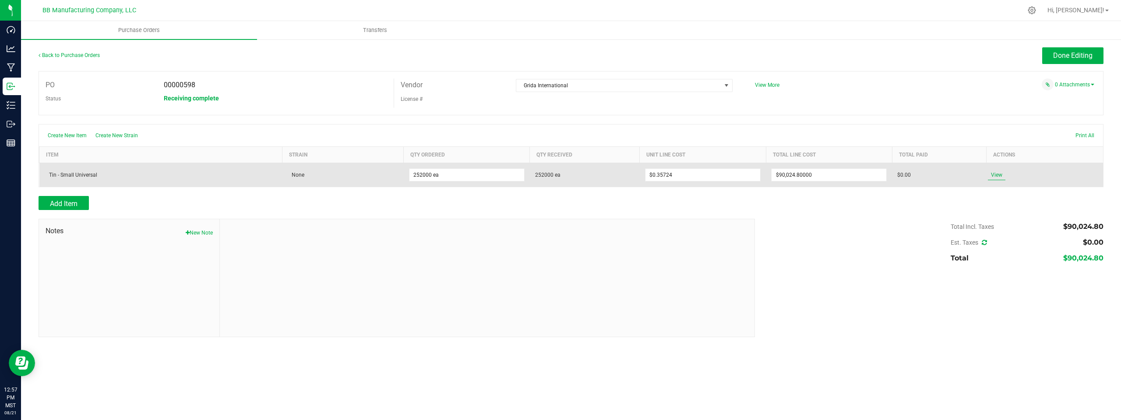
click at [560, 175] on span "View" at bounding box center [997, 175] width 18 height 11
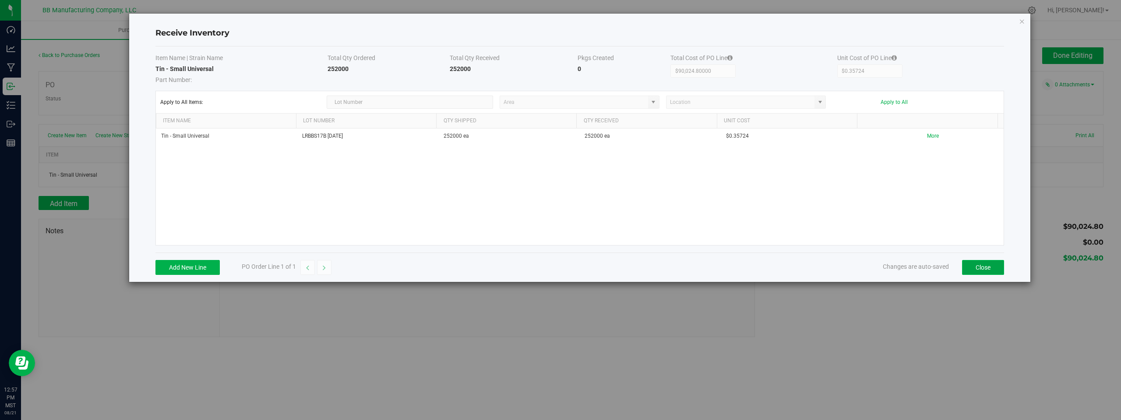
click at [560, 268] on button "Close" at bounding box center [983, 267] width 42 height 15
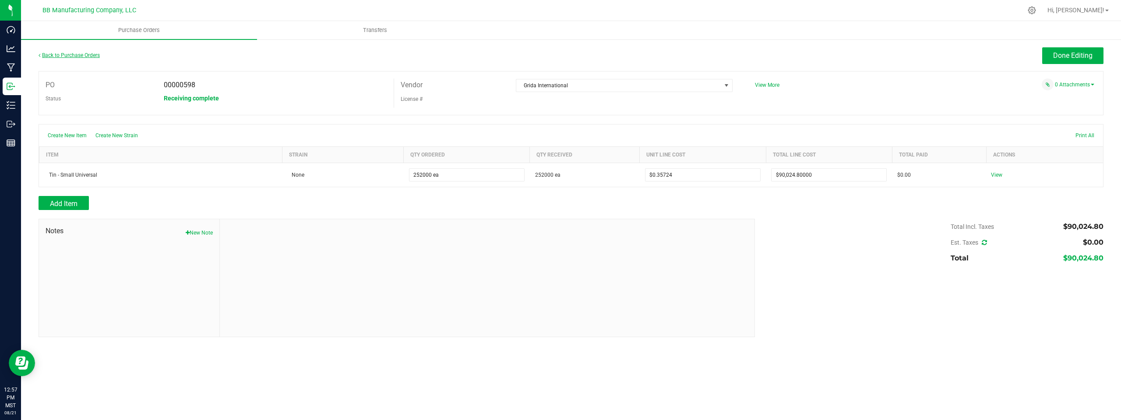
click at [79, 56] on link "Back to Purchase Orders" at bounding box center [69, 55] width 61 height 6
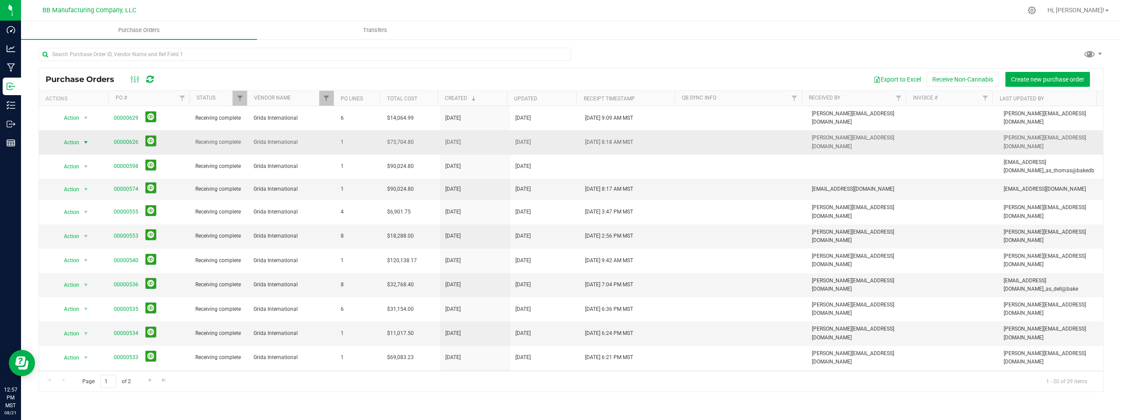
click at [86, 139] on span "select" at bounding box center [85, 142] width 7 height 7
click at [94, 215] on li "View purchase order" at bounding box center [87, 215] width 60 height 13
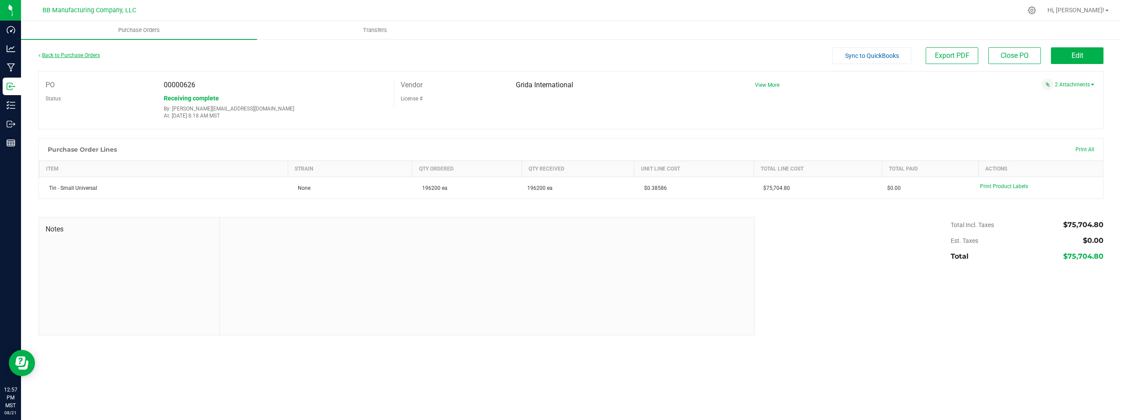
click at [80, 55] on link "Back to Purchase Orders" at bounding box center [69, 55] width 61 height 6
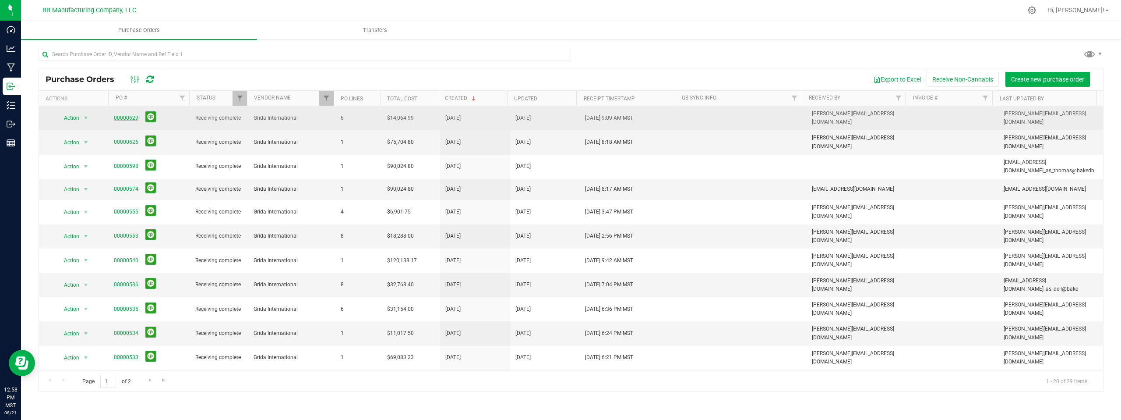
click at [125, 118] on link "00000629" at bounding box center [126, 118] width 25 height 6
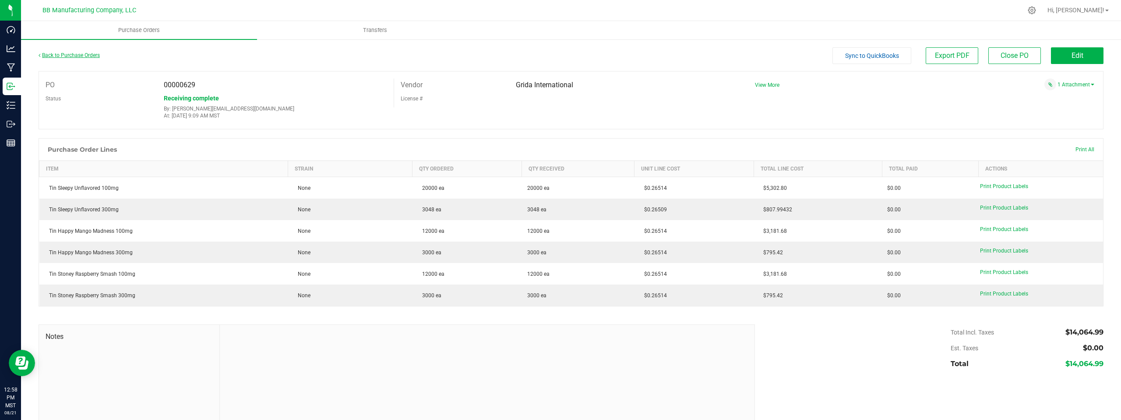
click at [80, 57] on link "Back to Purchase Orders" at bounding box center [69, 55] width 61 height 6
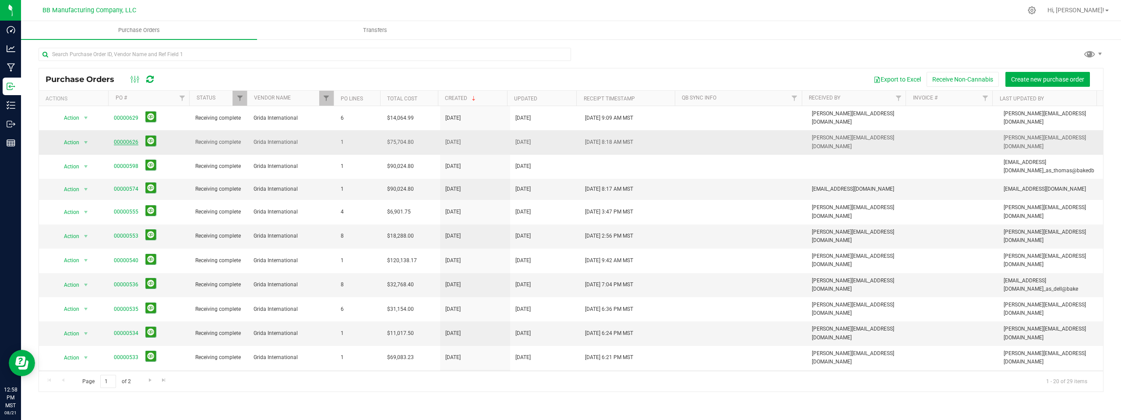
click at [130, 139] on link "00000626" at bounding box center [126, 142] width 25 height 6
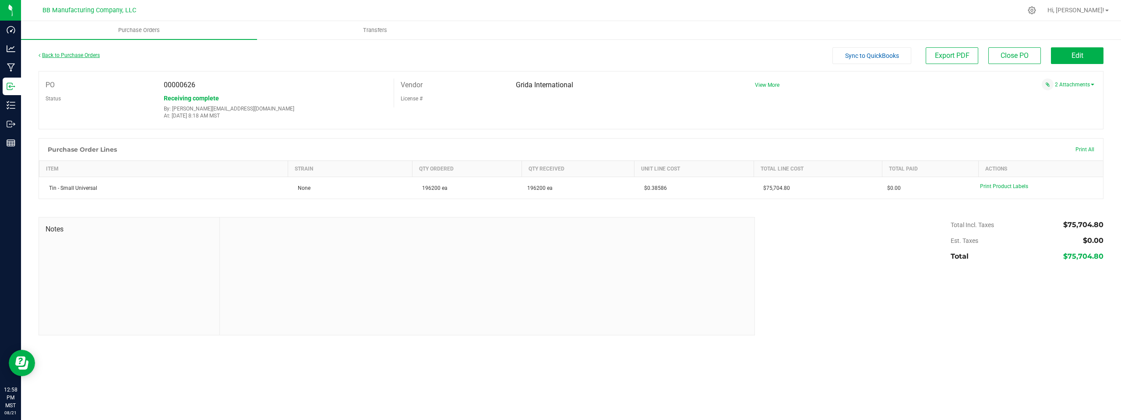
click at [85, 57] on link "Back to Purchase Orders" at bounding box center [69, 55] width 61 height 6
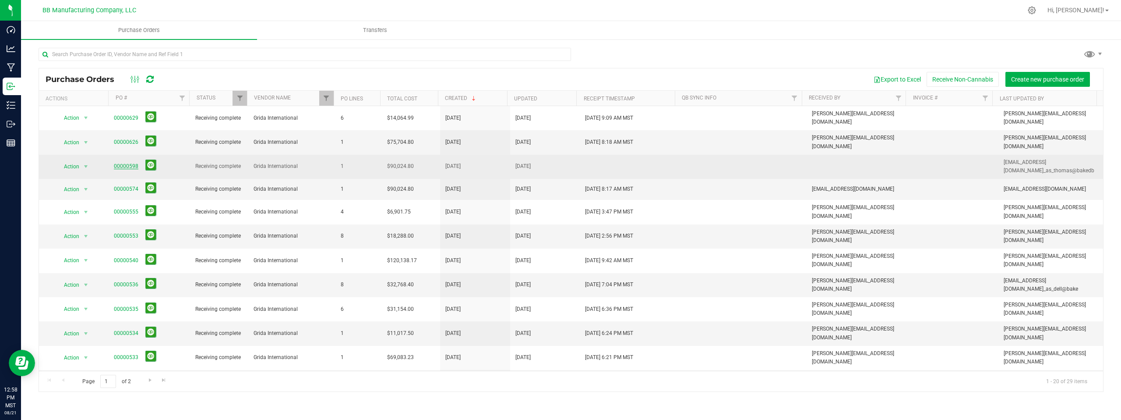
click at [128, 163] on link "00000598" at bounding box center [126, 166] width 25 height 6
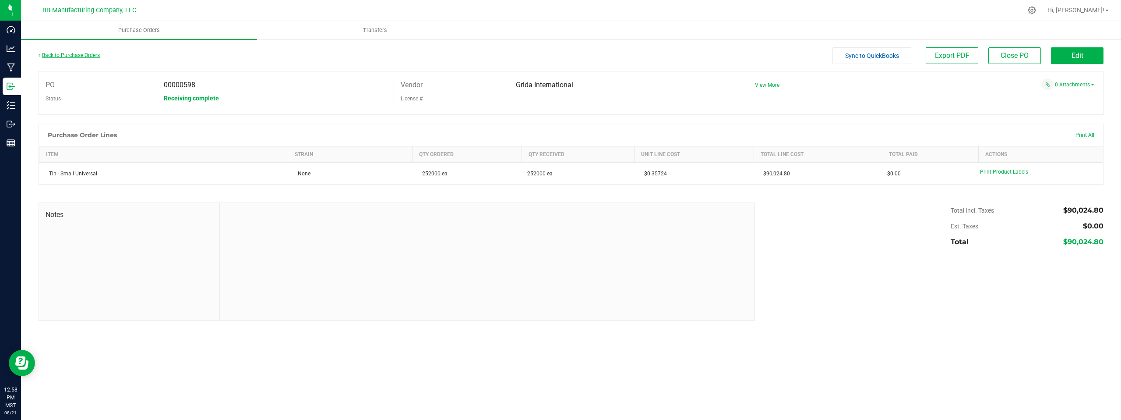
click at [82, 53] on link "Back to Purchase Orders" at bounding box center [69, 55] width 61 height 6
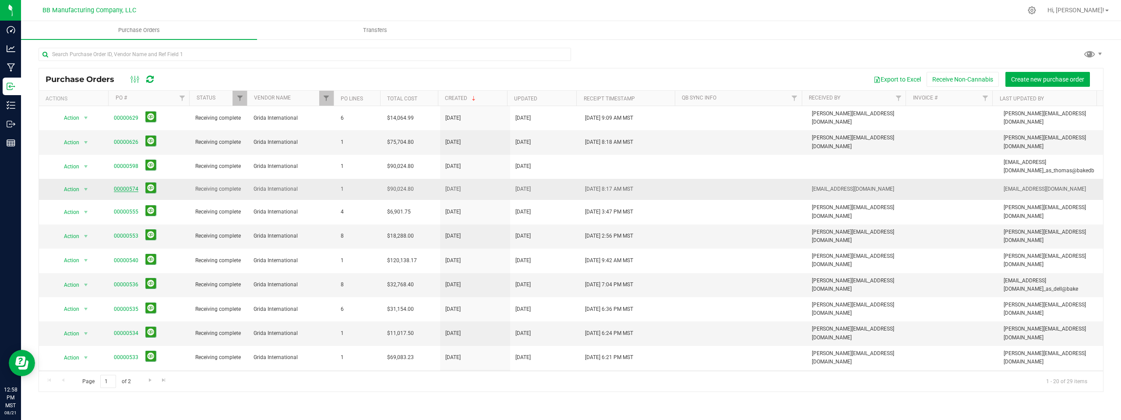
click at [130, 186] on link "00000574" at bounding box center [126, 189] width 25 height 6
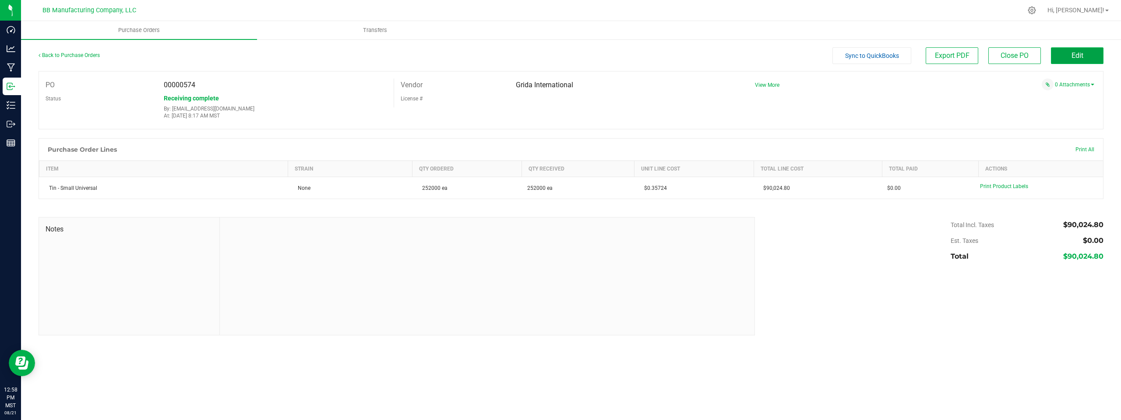
click at [560, 54] on button "Edit" at bounding box center [1077, 55] width 53 height 17
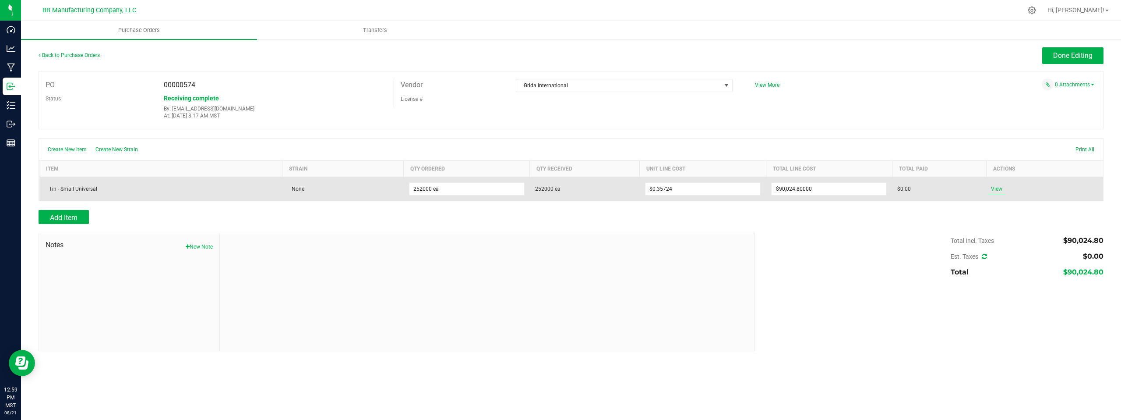
click at [560, 190] on span "View" at bounding box center [997, 189] width 18 height 11
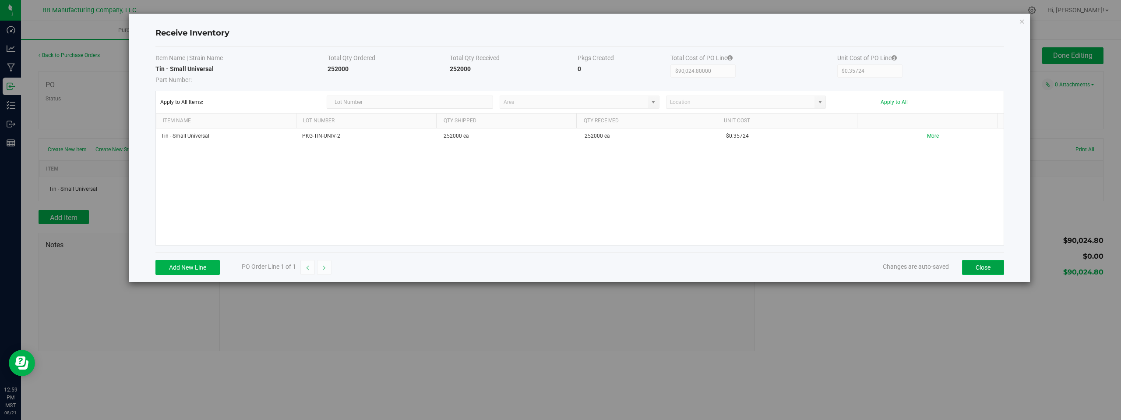
click at [560, 269] on button "Close" at bounding box center [983, 267] width 42 height 15
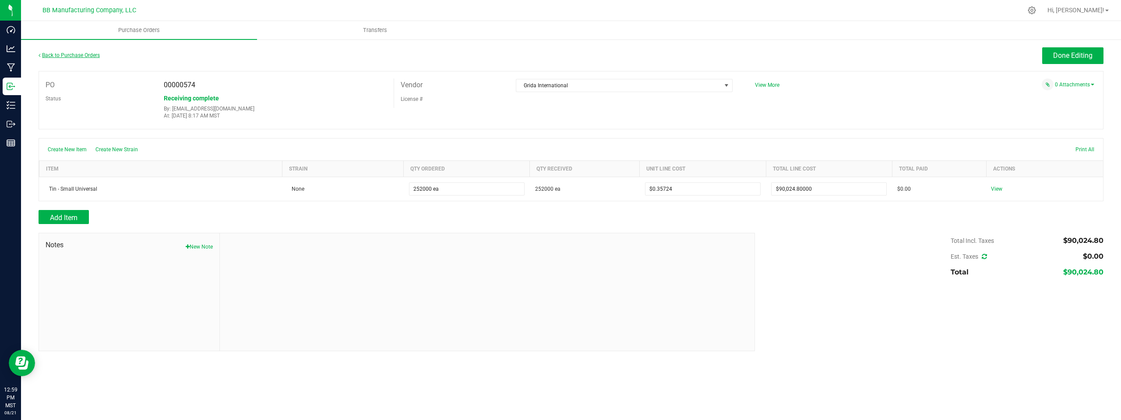
click at [69, 54] on link "Back to Purchase Orders" at bounding box center [69, 55] width 61 height 6
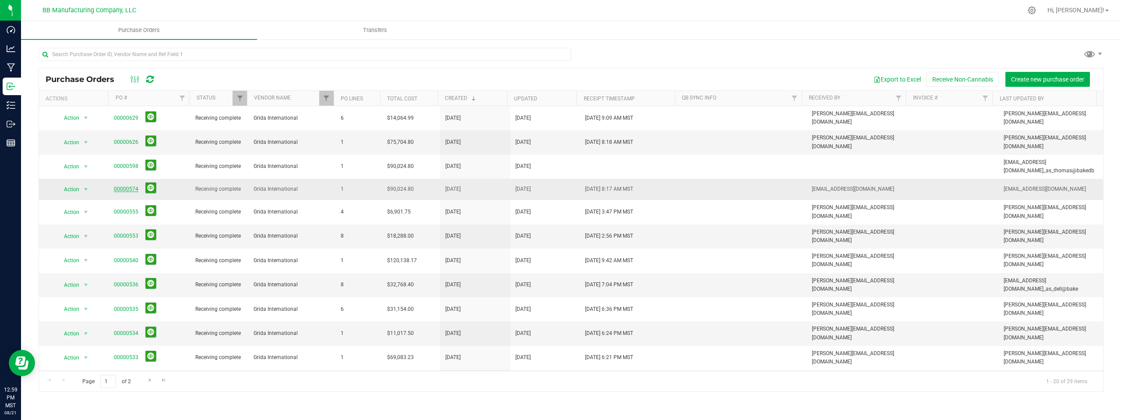
click at [136, 186] on link "00000574" at bounding box center [126, 189] width 25 height 6
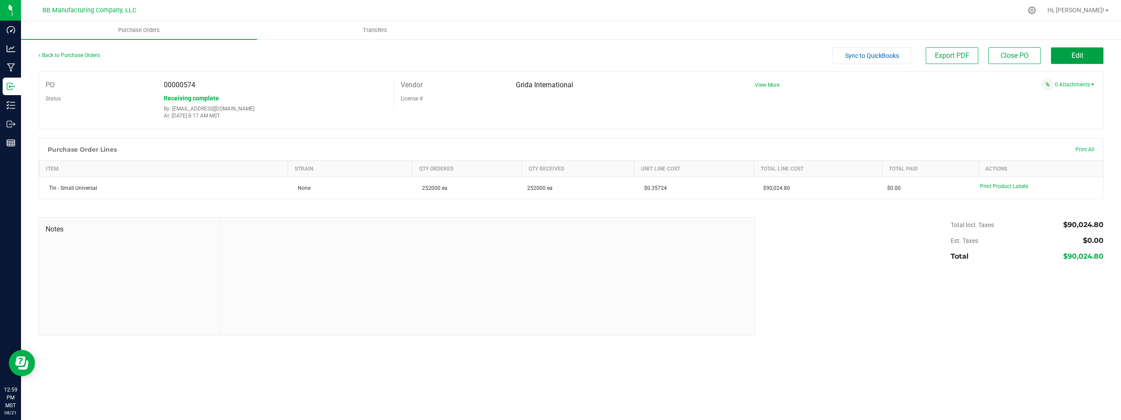
click at [560, 57] on button "Edit" at bounding box center [1077, 55] width 53 height 17
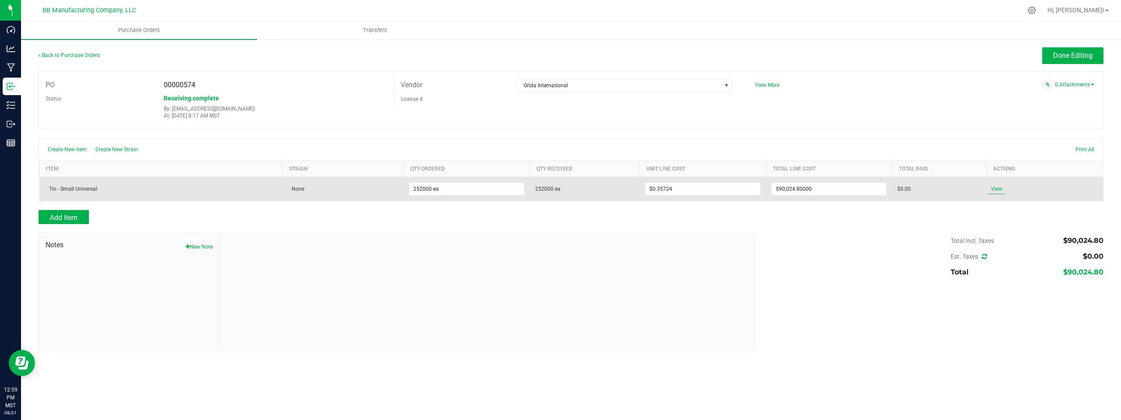
click at [560, 184] on span "View" at bounding box center [997, 189] width 18 height 11
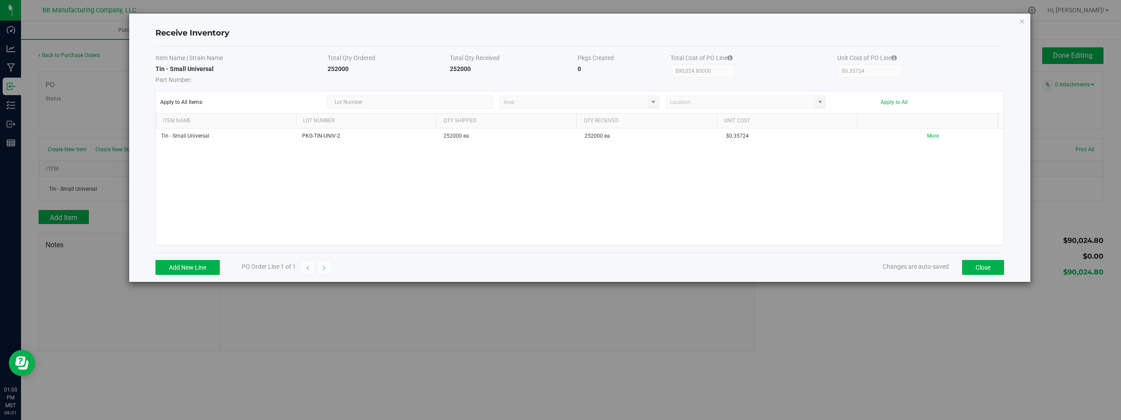
click at [491, 209] on div "Tin - Small Universal PKG-TIN-UNIV-2 252000 ea 252000 ea $0.35724 More" at bounding box center [580, 186] width 848 height 117
click at [560, 265] on button "Close" at bounding box center [983, 267] width 42 height 15
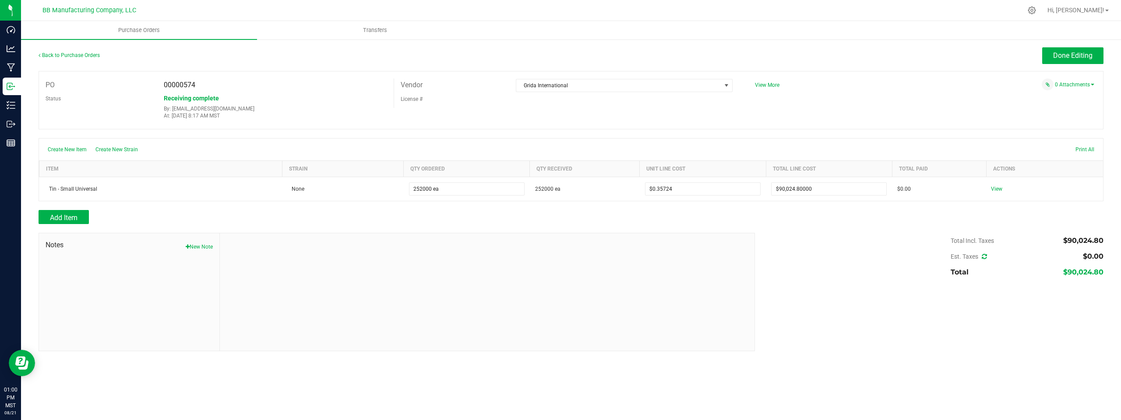
click at [409, 296] on div at bounding box center [487, 291] width 535 height 117
click at [262, 94] on div "Receiving complete By: [EMAIL_ADDRESS][DOMAIN_NAME] At: [DATE] 8:17 AM MST" at bounding box center [275, 106] width 237 height 28
click at [62, 57] on link "Back to Purchase Orders" at bounding box center [69, 55] width 61 height 6
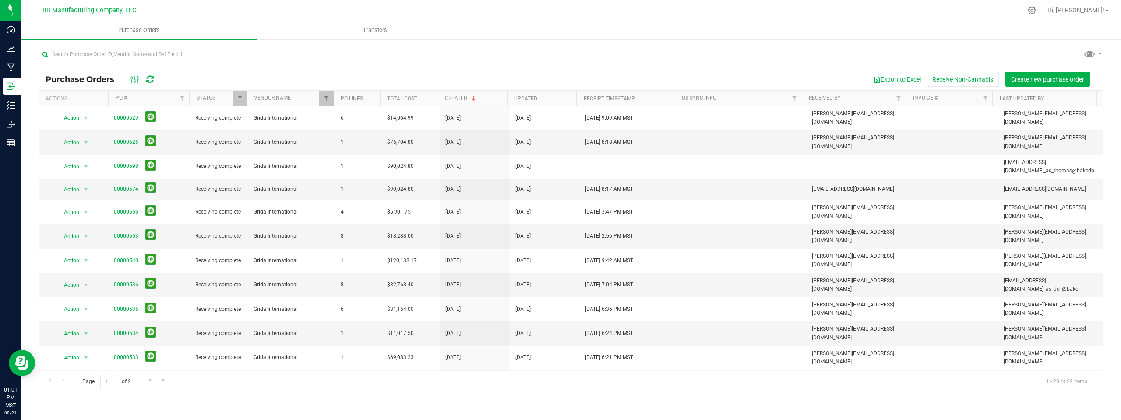
click at [560, 58] on div at bounding box center [571, 58] width 1065 height 20
